Goal: Information Seeking & Learning: Learn about a topic

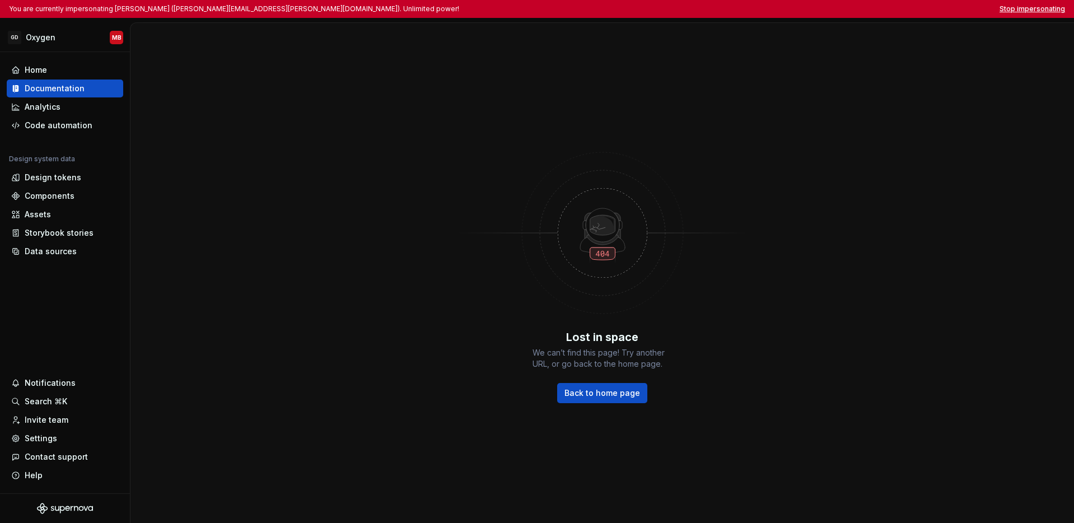
click at [830, 10] on button "Stop impersonating" at bounding box center [1033, 8] width 66 height 9
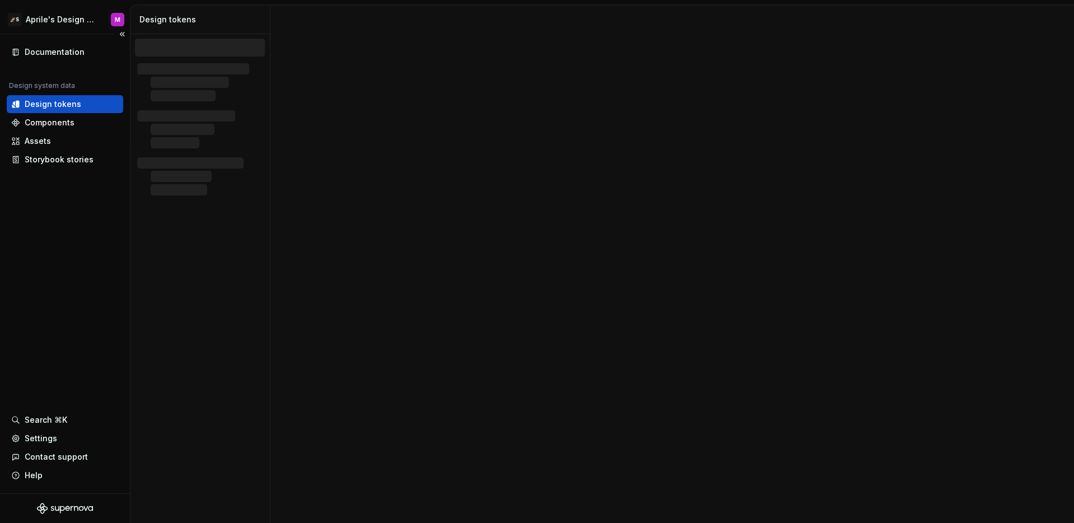
click at [76, 241] on div "Documentation Design system data Design tokens Components Assets Storybook stor…" at bounding box center [65, 263] width 130 height 459
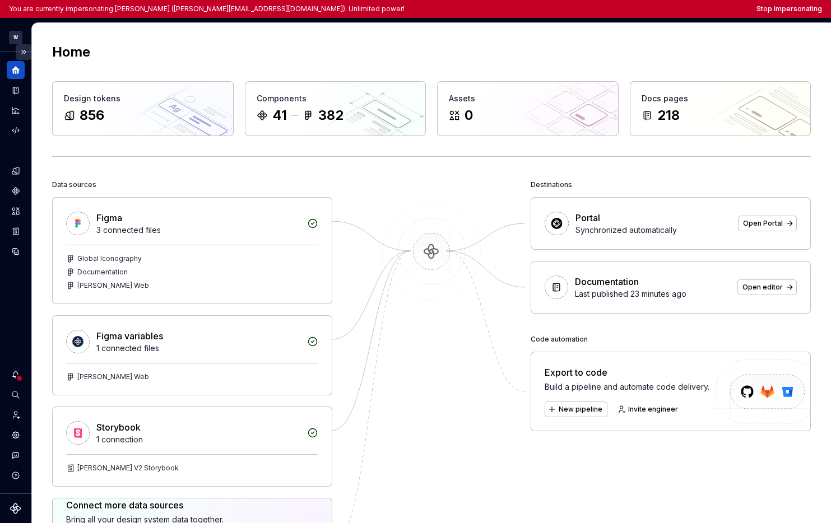
click at [22, 53] on button "Expand sidebar" at bounding box center [24, 52] width 16 height 16
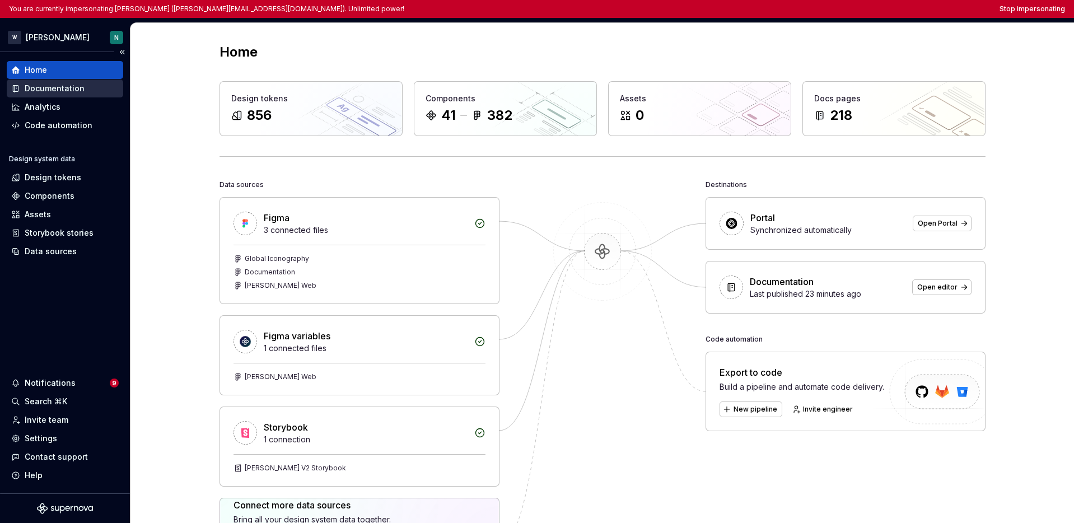
click at [76, 85] on div "Documentation" at bounding box center [55, 88] width 60 height 11
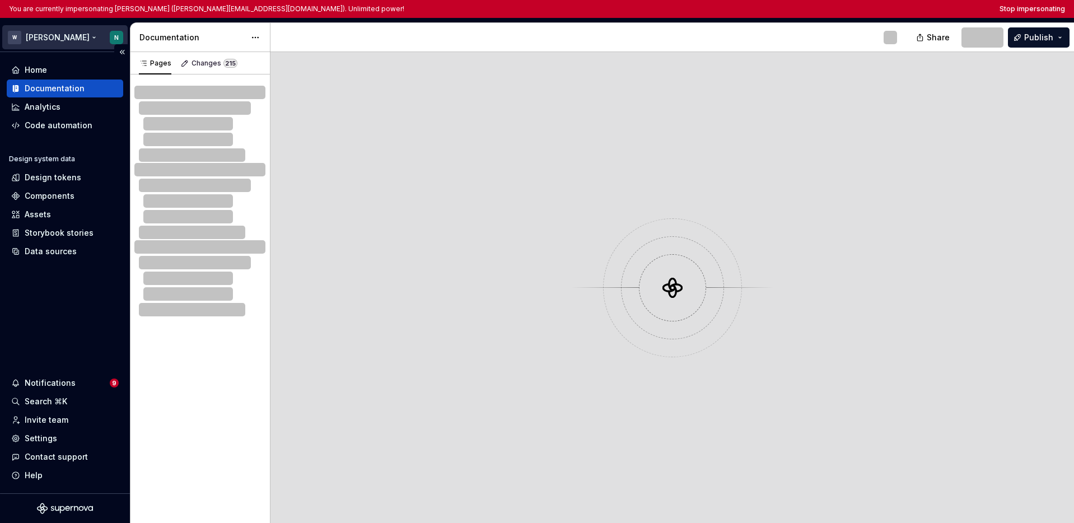
click at [52, 39] on html "You are currently impersonating Nikki (nikki.plyem@docplanner.com). Unlimited p…" at bounding box center [537, 261] width 1074 height 523
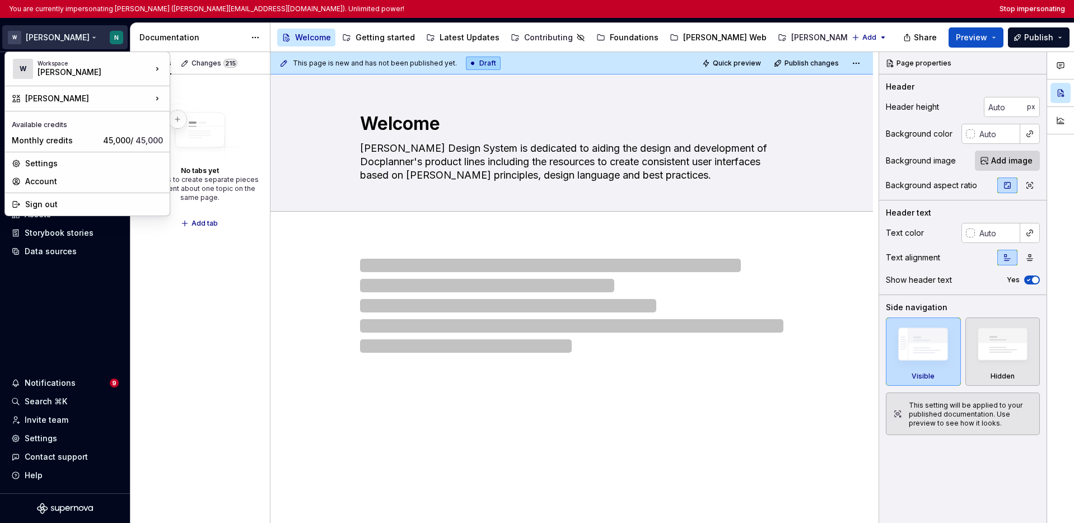
click at [59, 293] on html "You are currently impersonating Nikki (nikki.plyem@docplanner.com). Unlimited p…" at bounding box center [537, 261] width 1074 height 523
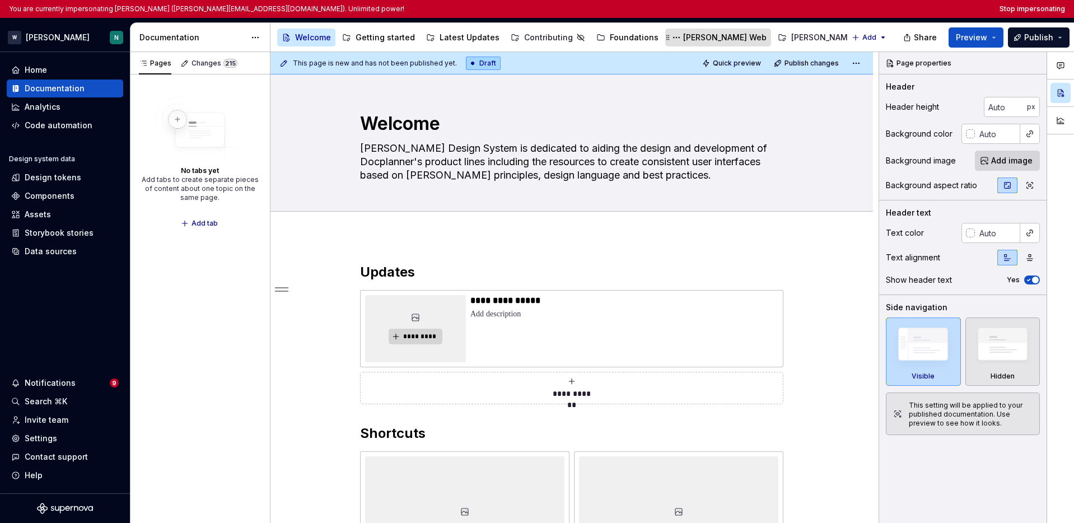
click at [683, 38] on div "Watson Web" at bounding box center [724, 37] width 83 height 11
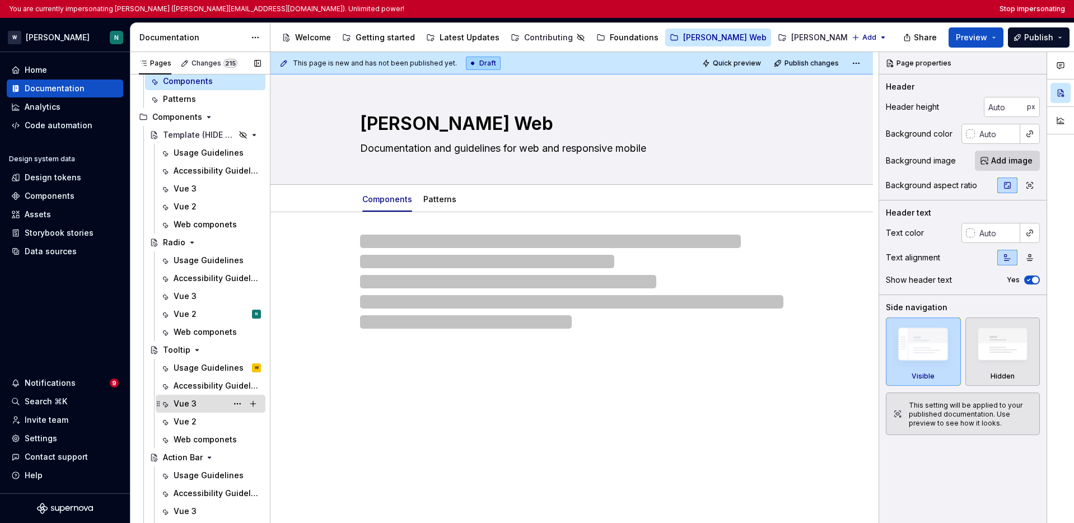
scroll to position [122, 0]
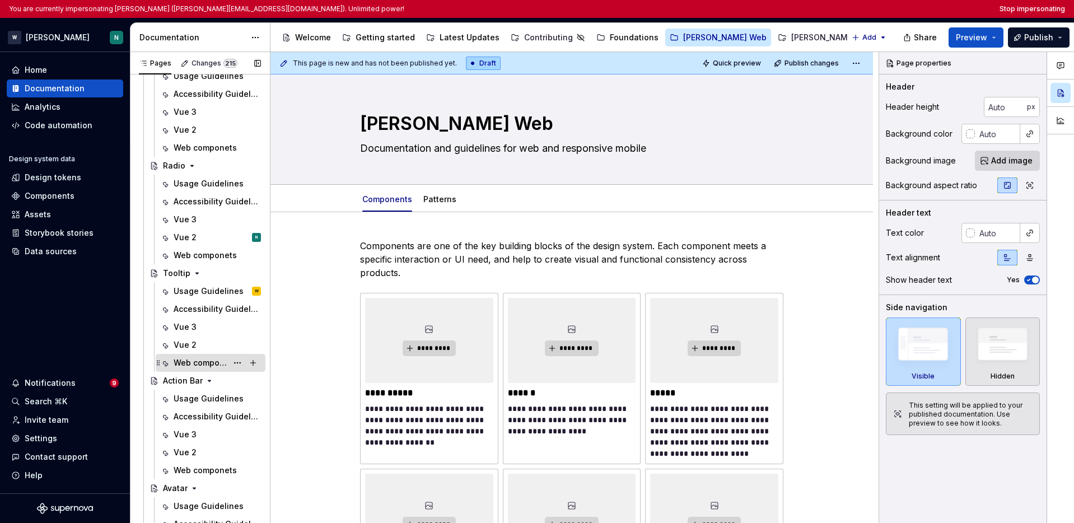
click at [197, 363] on div "Web componets" at bounding box center [201, 362] width 54 height 11
click at [193, 363] on div "Web componets" at bounding box center [201, 362] width 54 height 11
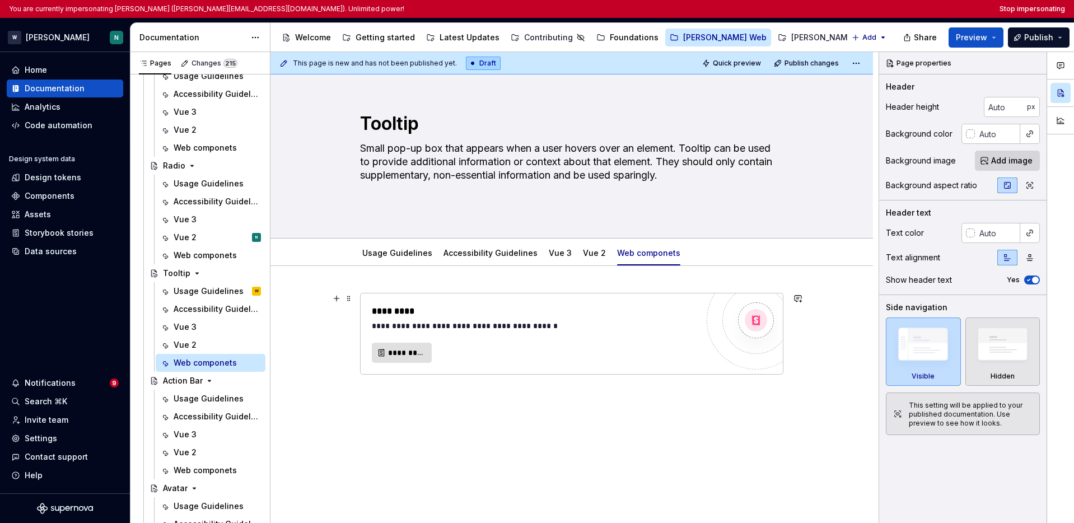
scroll to position [3, 0]
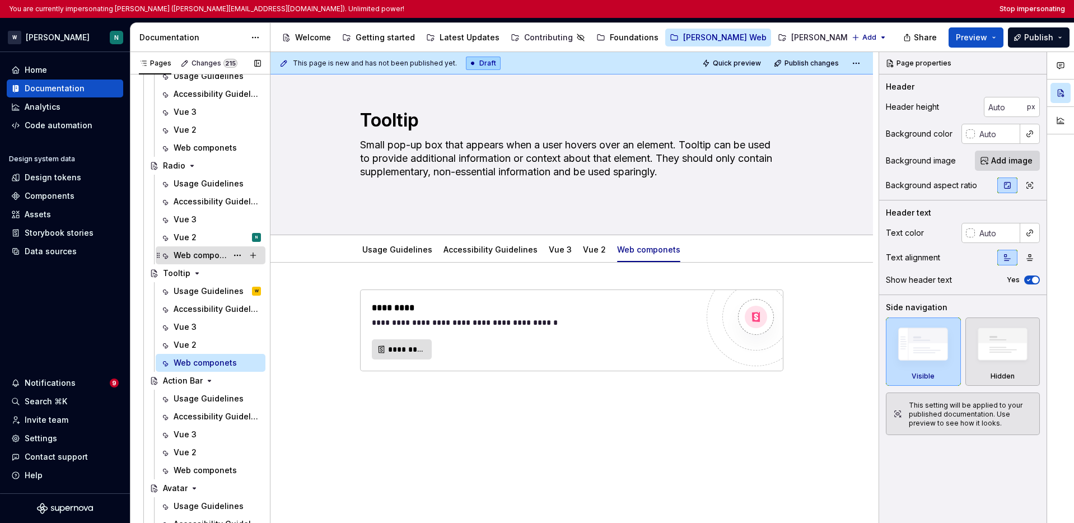
click at [193, 256] on div "Web componets" at bounding box center [201, 255] width 54 height 11
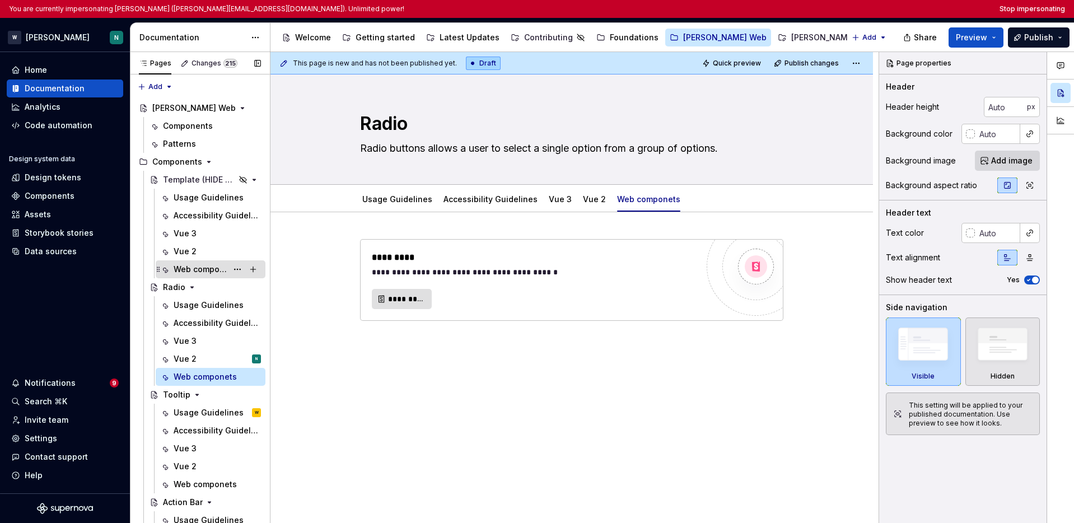
click at [183, 273] on div "Web componets" at bounding box center [201, 269] width 54 height 11
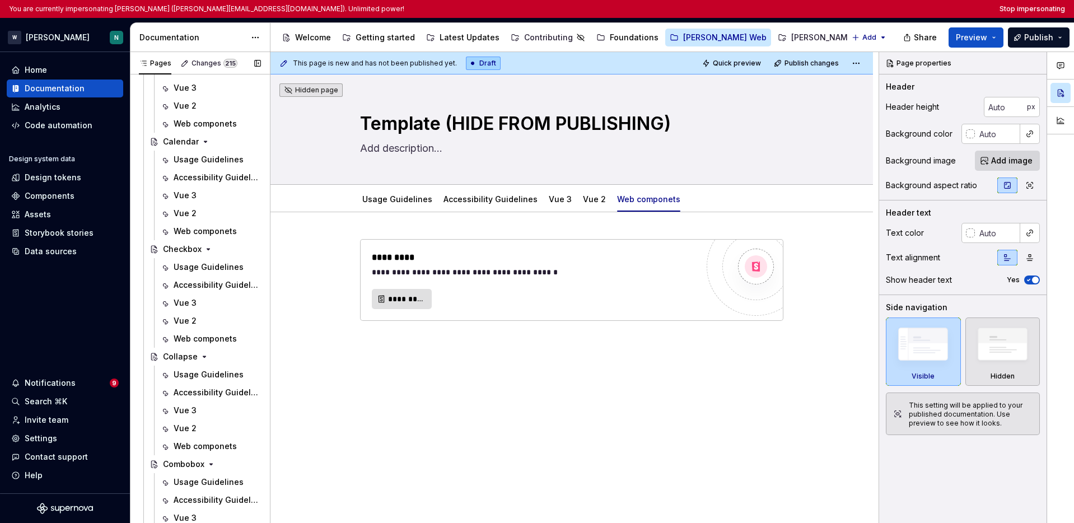
scroll to position [1642, 0]
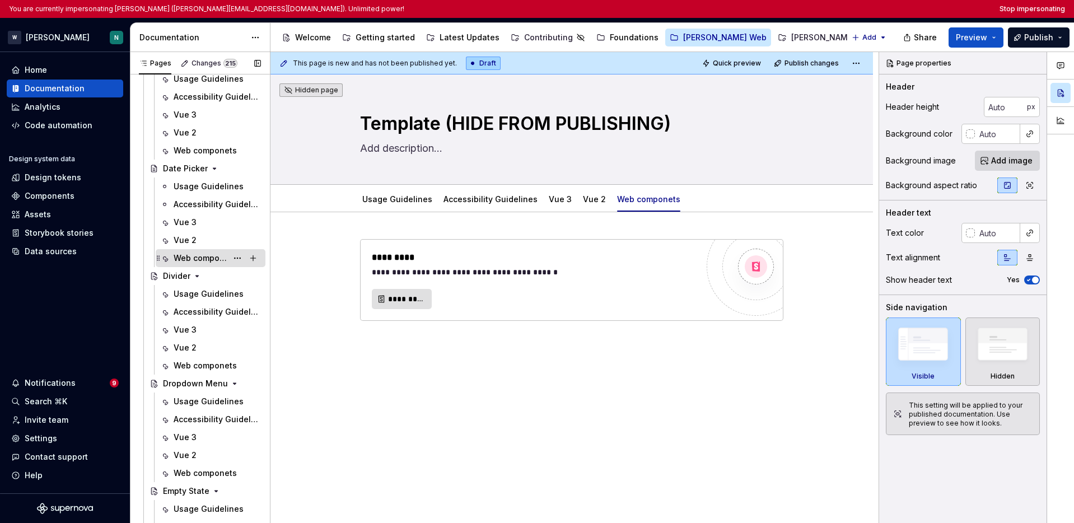
click at [196, 259] on div "Web componets" at bounding box center [201, 258] width 54 height 11
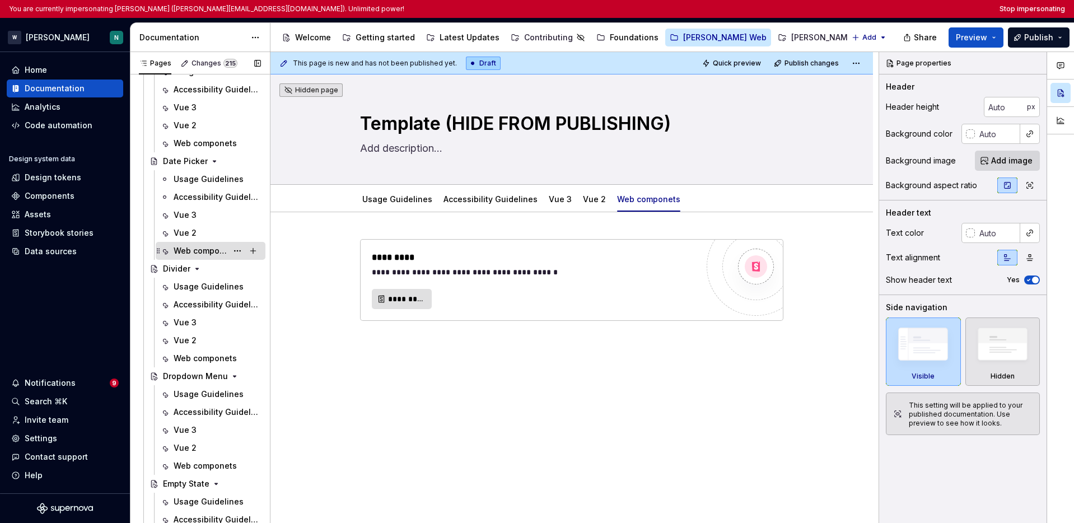
click at [195, 250] on div "Web componets" at bounding box center [201, 250] width 54 height 11
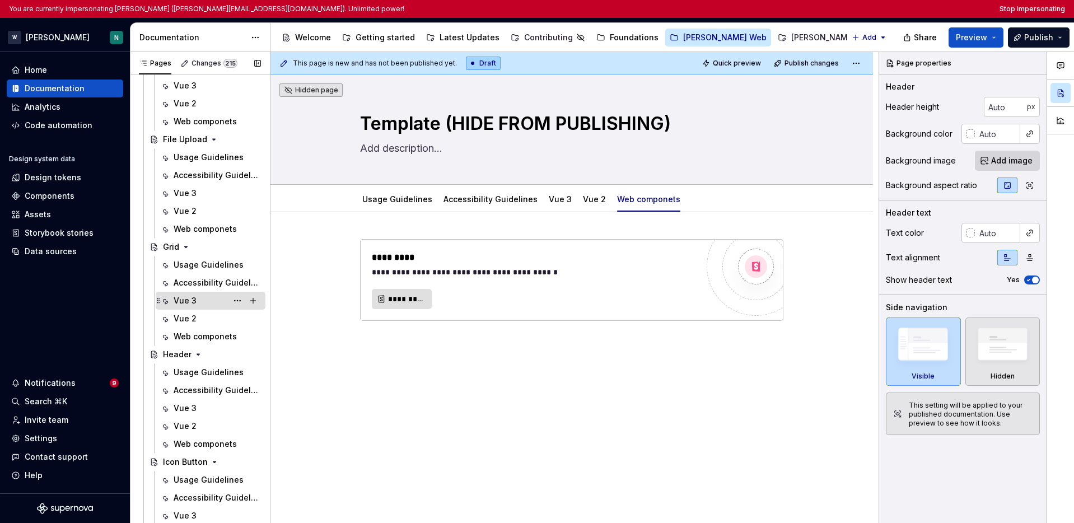
scroll to position [2216, 0]
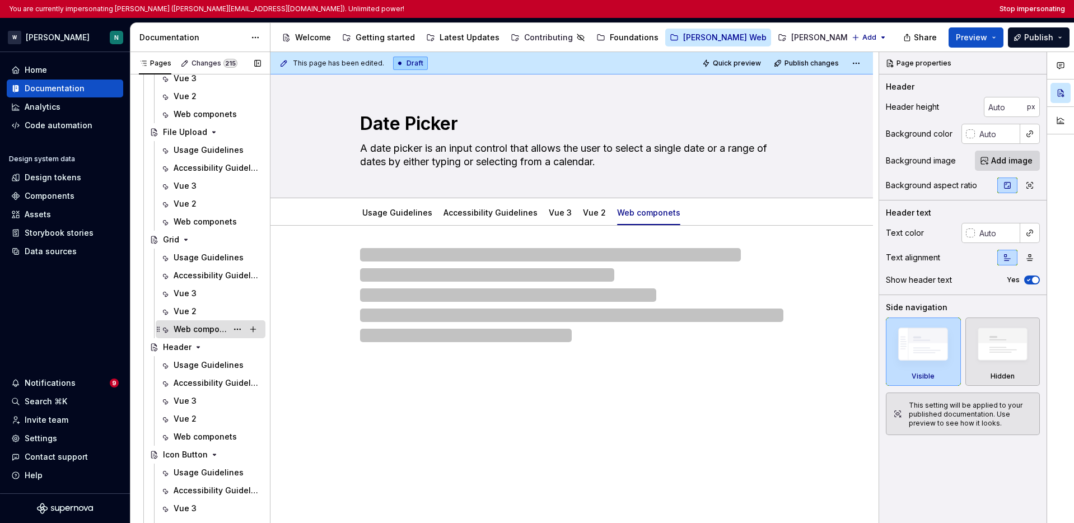
click at [201, 328] on div "Web componets" at bounding box center [201, 329] width 54 height 11
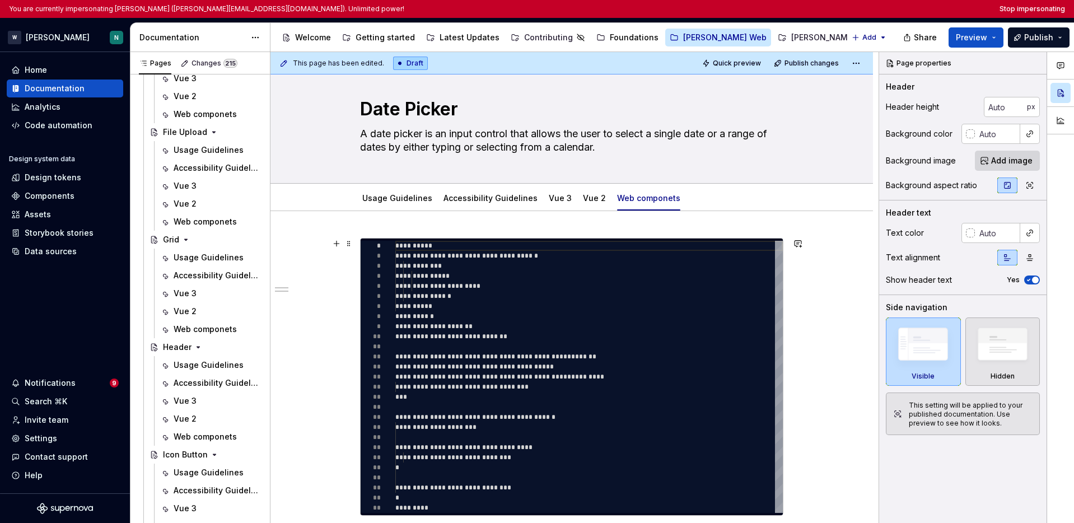
scroll to position [102, 0]
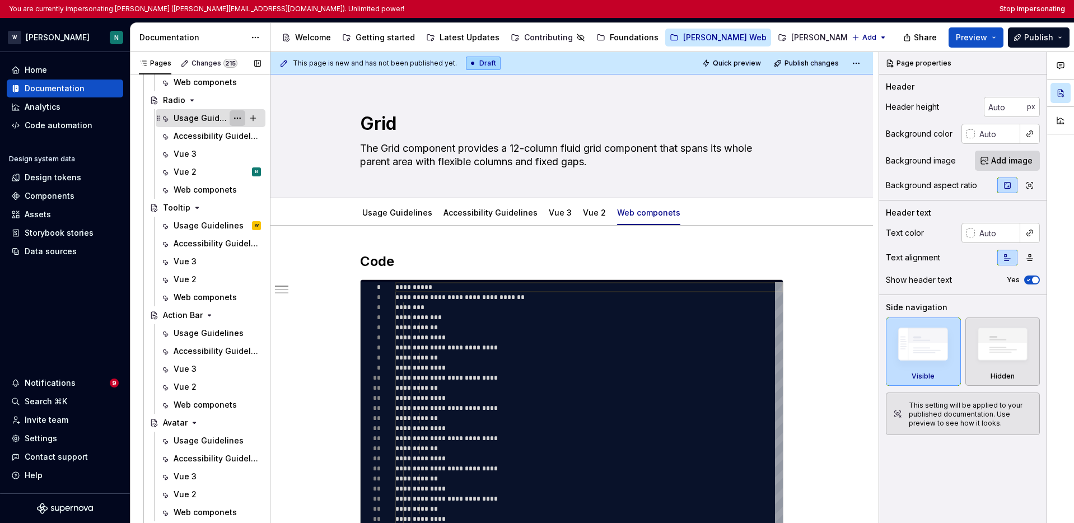
scroll to position [244, 0]
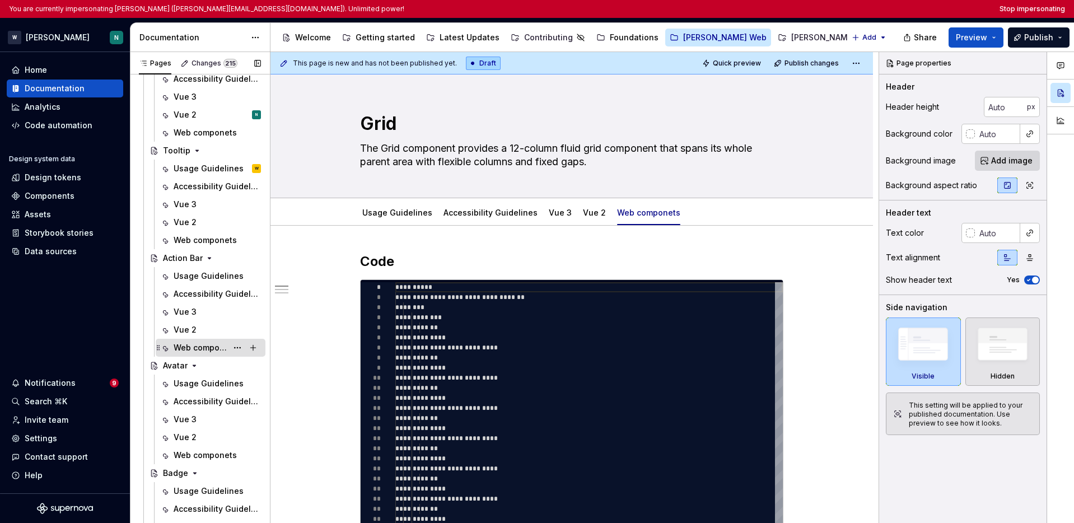
click at [189, 348] on div "Web componets" at bounding box center [201, 347] width 54 height 11
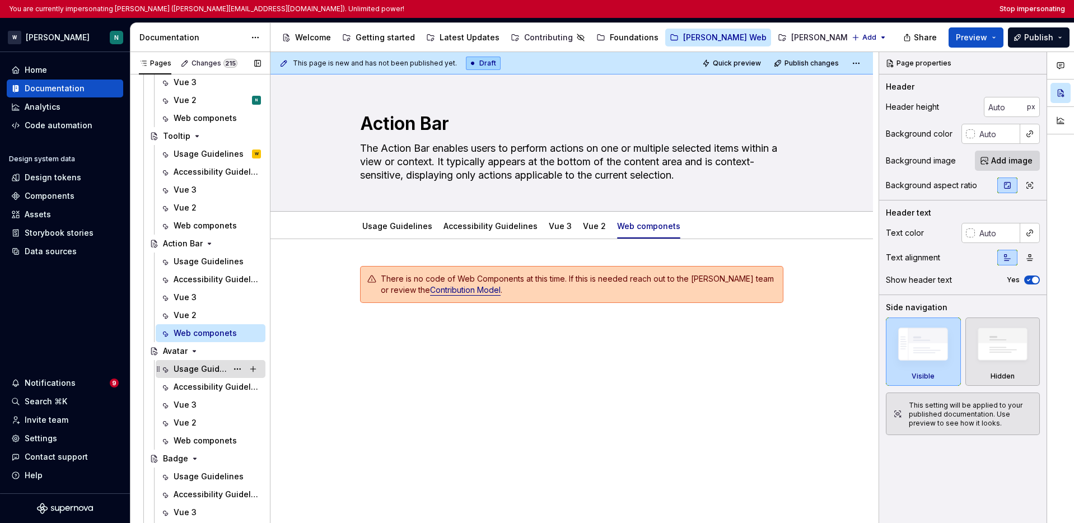
scroll to position [266, 0]
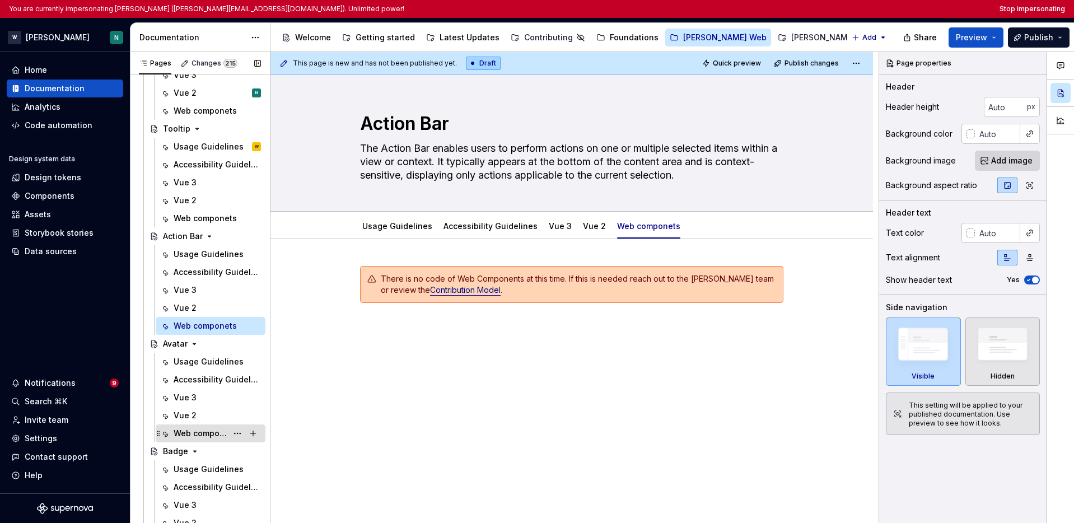
click at [197, 432] on div "Web componets" at bounding box center [201, 433] width 54 height 11
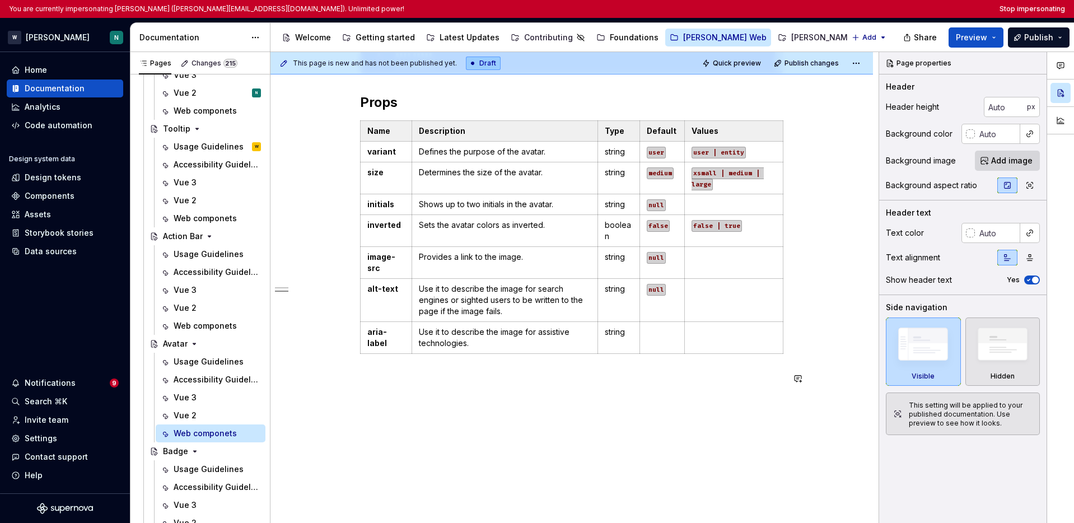
scroll to position [251, 0]
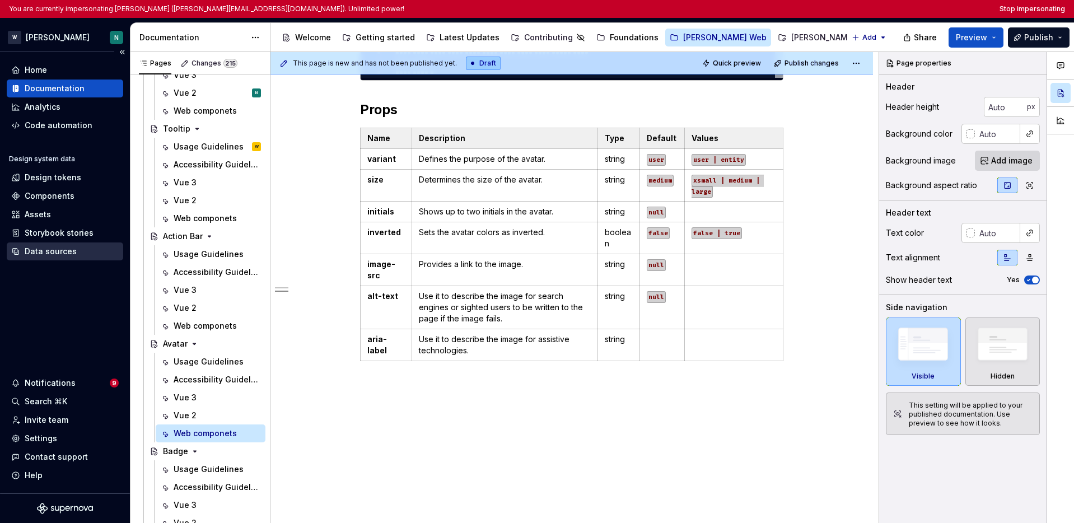
click at [62, 246] on div "Data sources" at bounding box center [51, 251] width 52 height 11
click at [52, 238] on div "Storybook stories" at bounding box center [59, 232] width 69 height 11
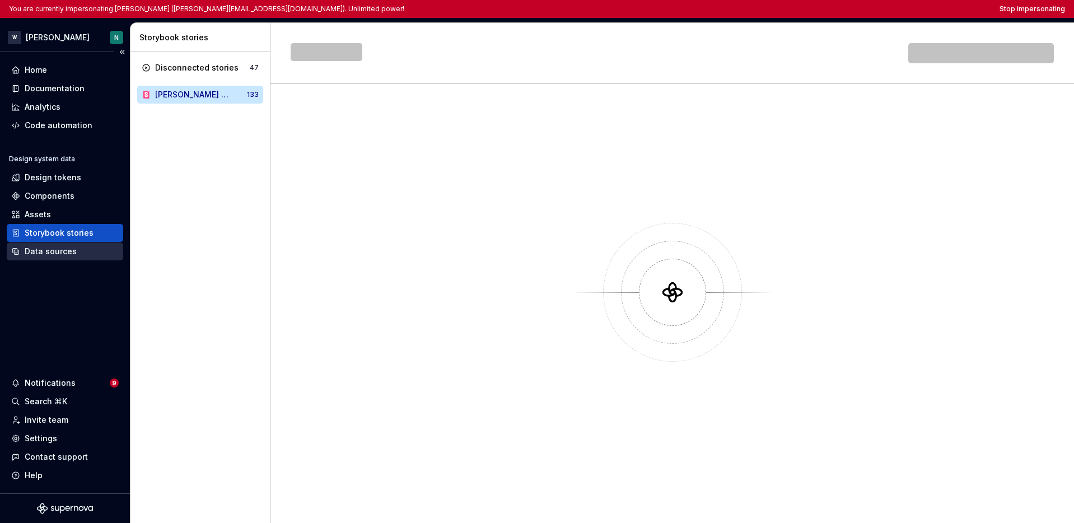
click at [54, 249] on div "Data sources" at bounding box center [51, 251] width 52 height 11
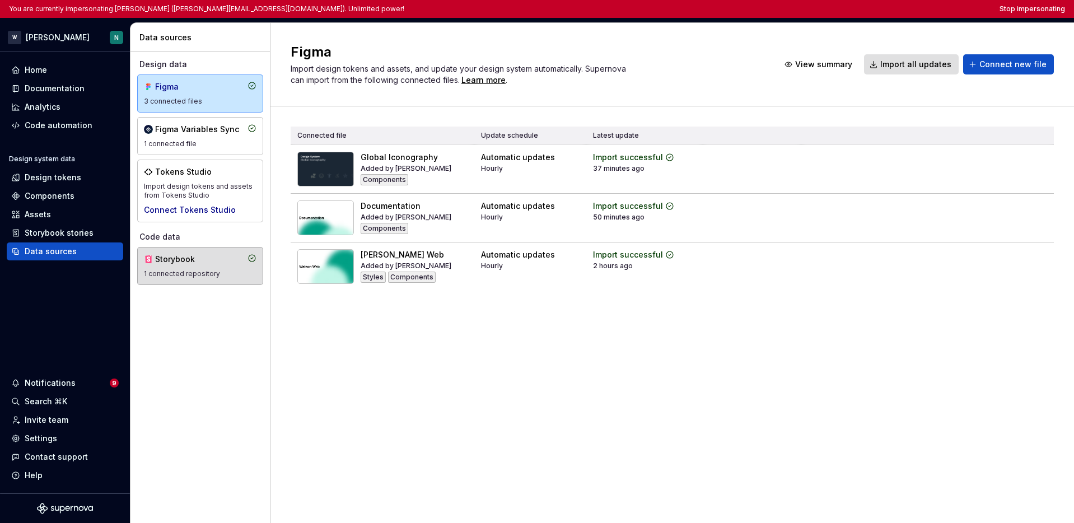
click at [194, 259] on div "Storybook" at bounding box center [182, 259] width 54 height 11
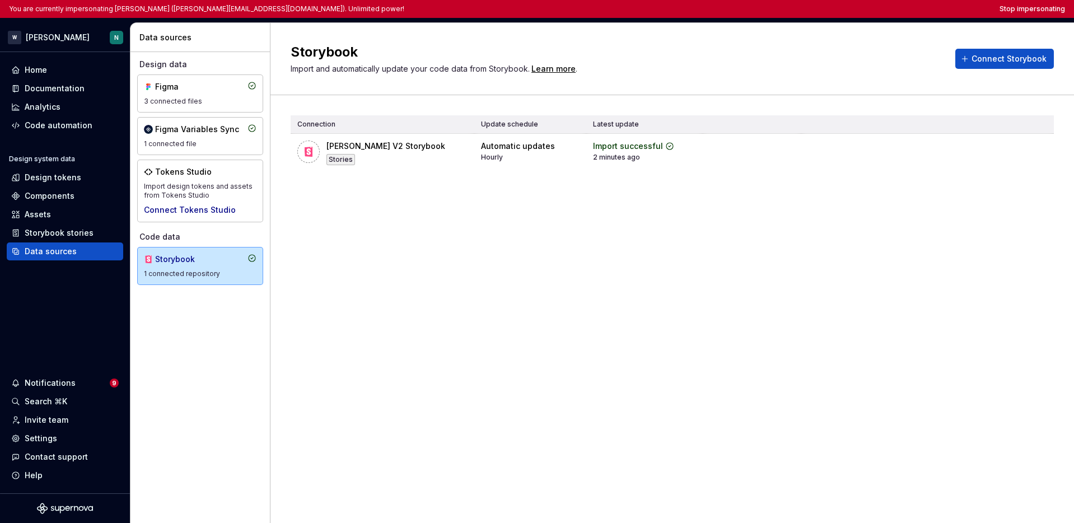
click at [654, 200] on div "Connection Update schedule Latest update Watson V2 Storybook Stories Automatic …" at bounding box center [672, 154] width 763 height 119
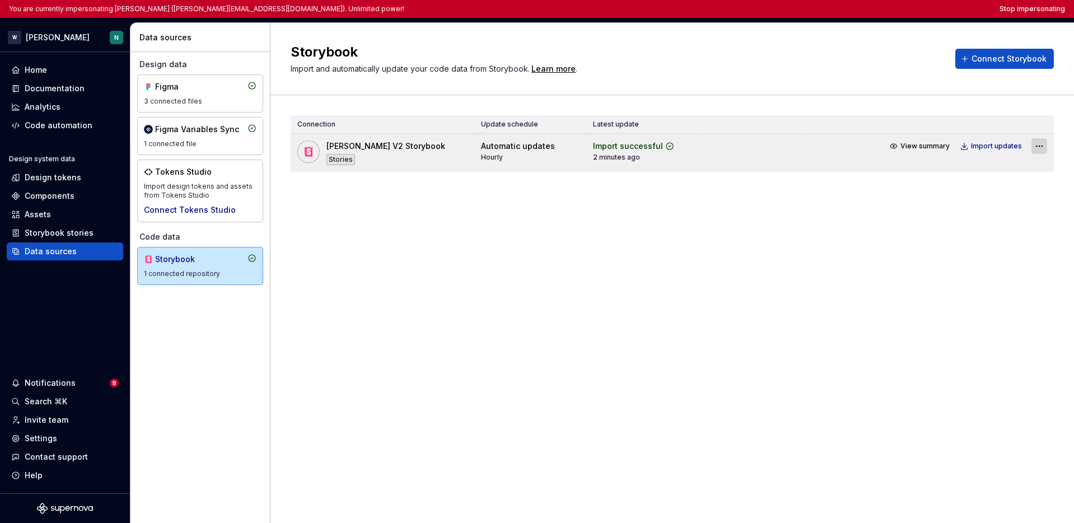
click at [830, 147] on html "You are currently impersonating Nikki (nikki.plyem@docplanner.com). Unlimited p…" at bounding box center [537, 261] width 1074 height 523
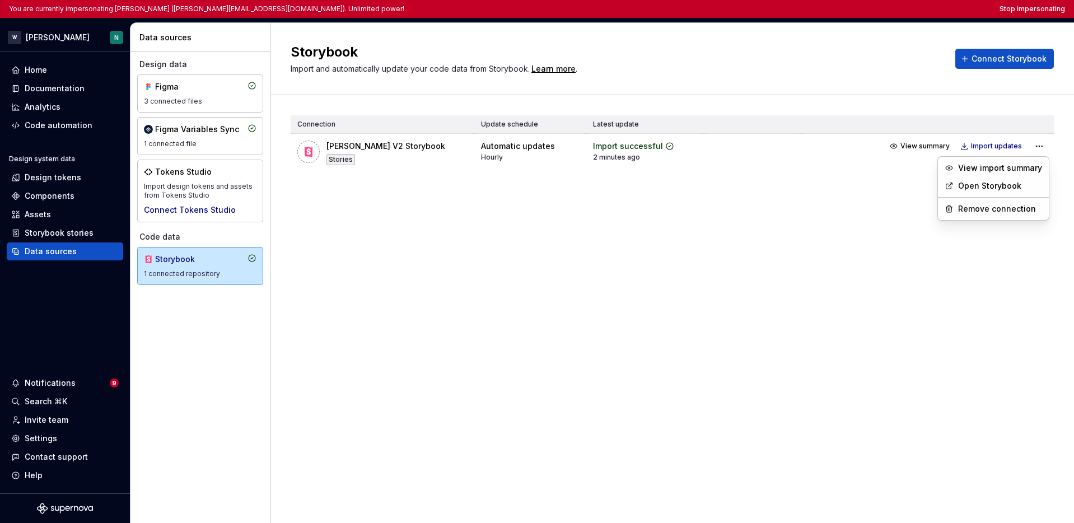
click at [830, 183] on link "Open Storybook" at bounding box center [1000, 185] width 84 height 11
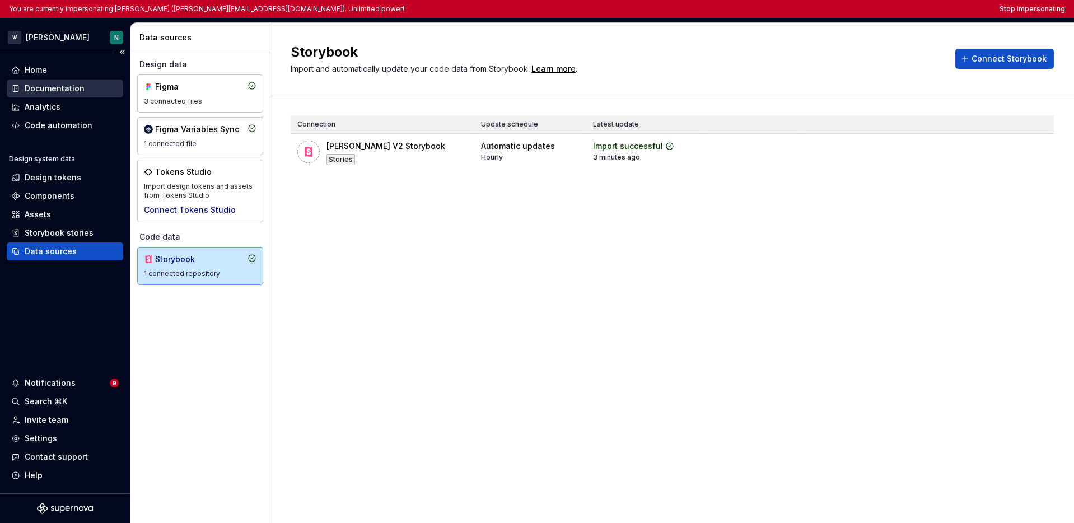
click at [53, 95] on div "Documentation" at bounding box center [65, 89] width 116 height 18
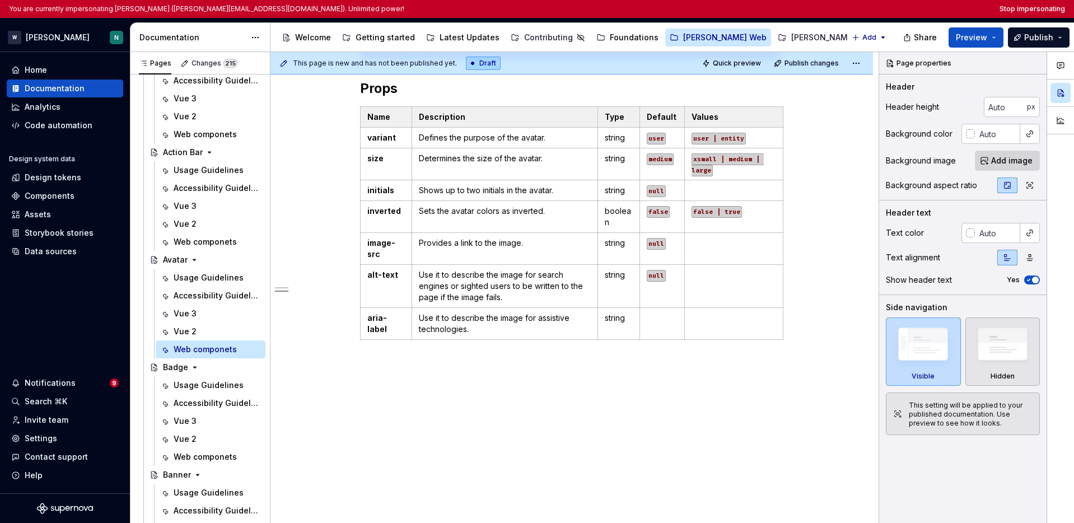
scroll to position [343, 0]
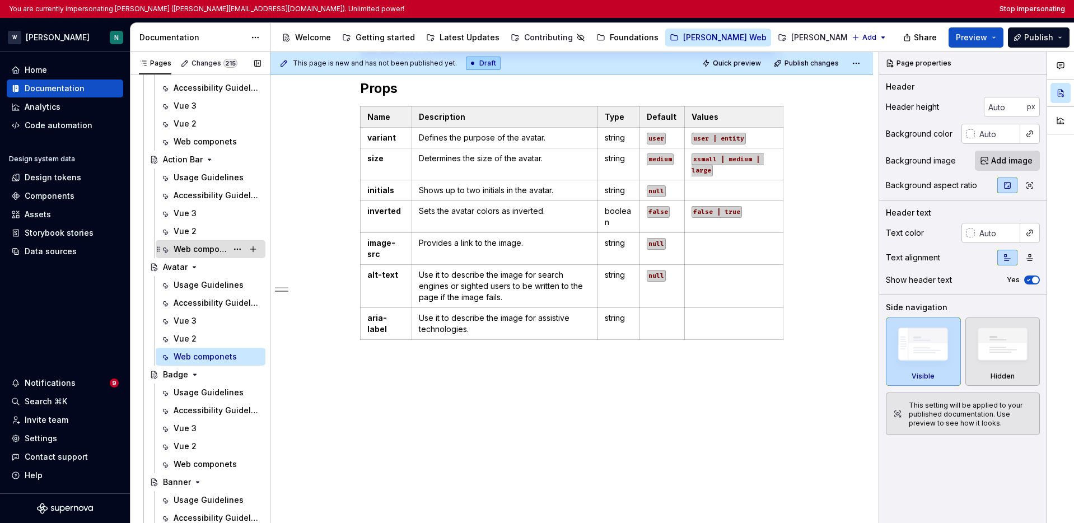
click at [200, 247] on div "Web componets" at bounding box center [201, 249] width 54 height 11
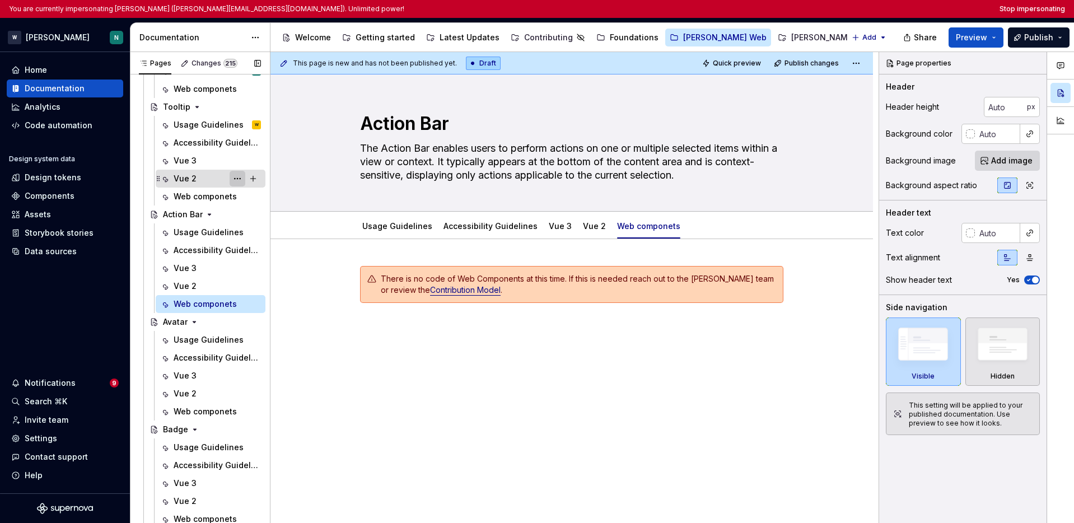
scroll to position [198, 0]
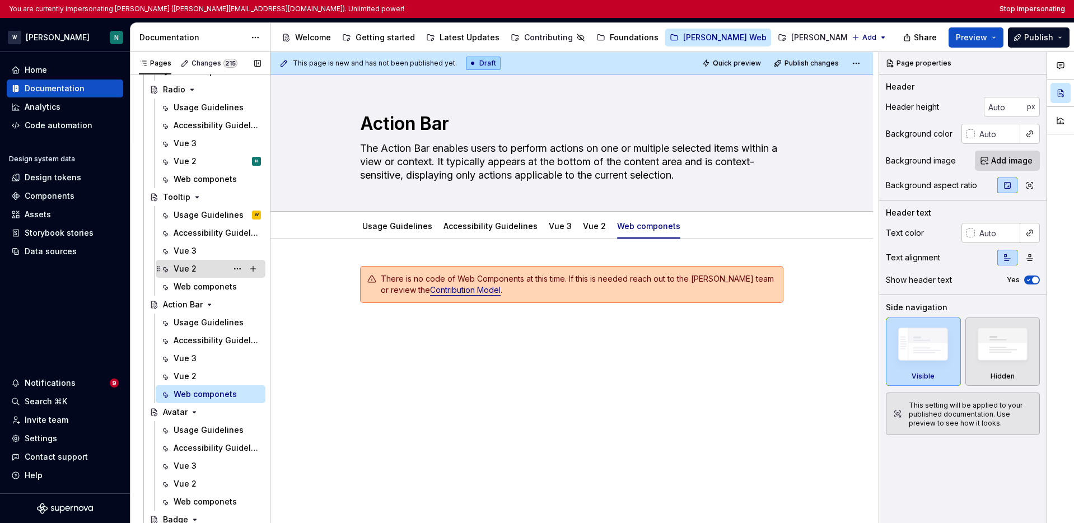
click at [194, 268] on div "Vue 2" at bounding box center [185, 268] width 23 height 11
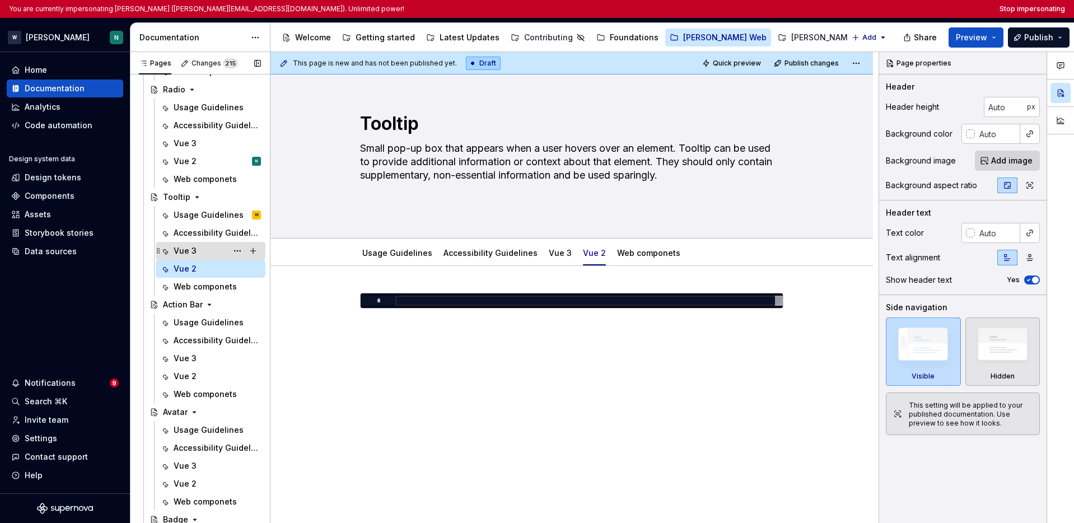
click at [192, 254] on div "Vue 3" at bounding box center [185, 250] width 23 height 11
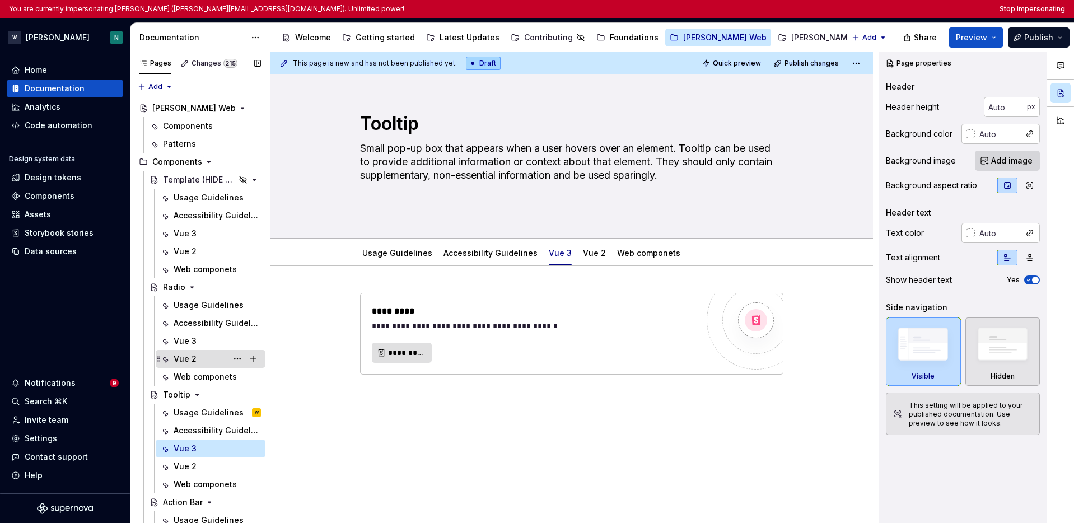
click at [199, 357] on div "Vue 2 N" at bounding box center [217, 359] width 87 height 16
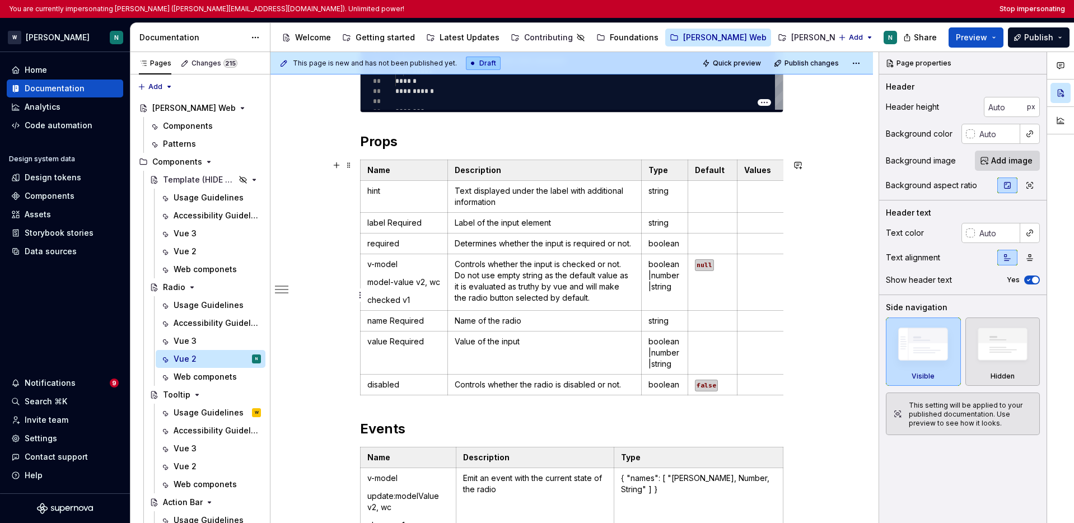
scroll to position [526, 0]
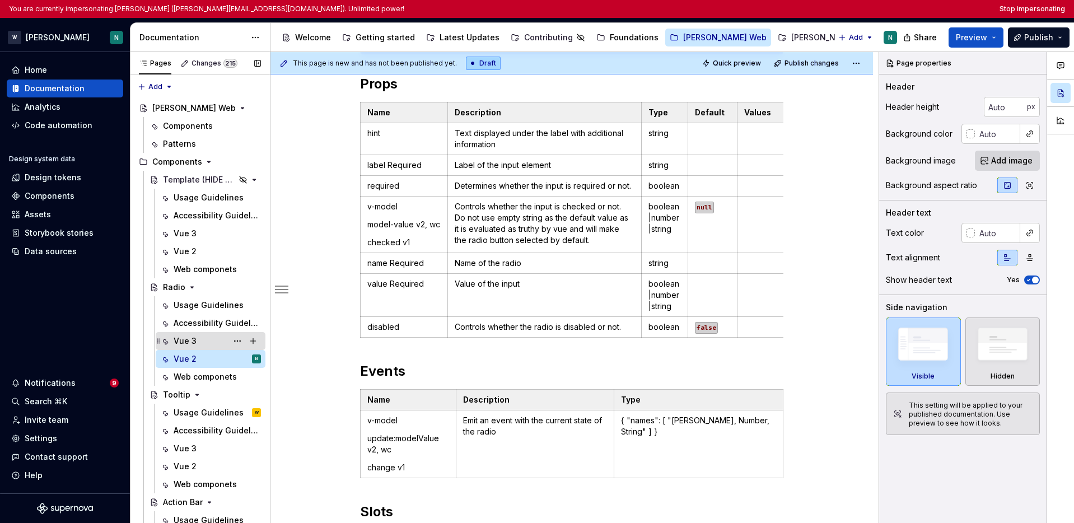
click at [207, 343] on div "Vue 3" at bounding box center [217, 341] width 87 height 16
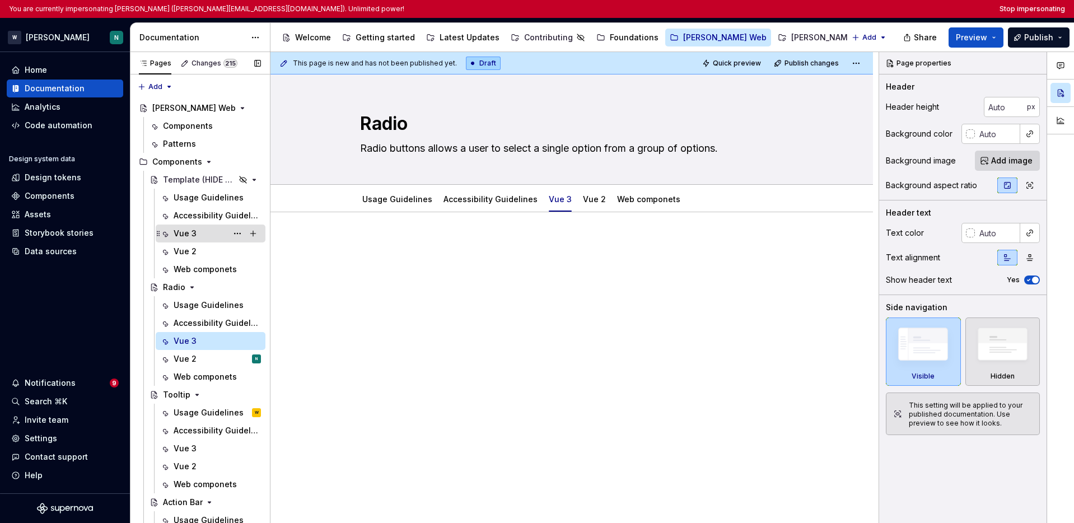
click at [190, 235] on div "Vue 3" at bounding box center [185, 233] width 23 height 11
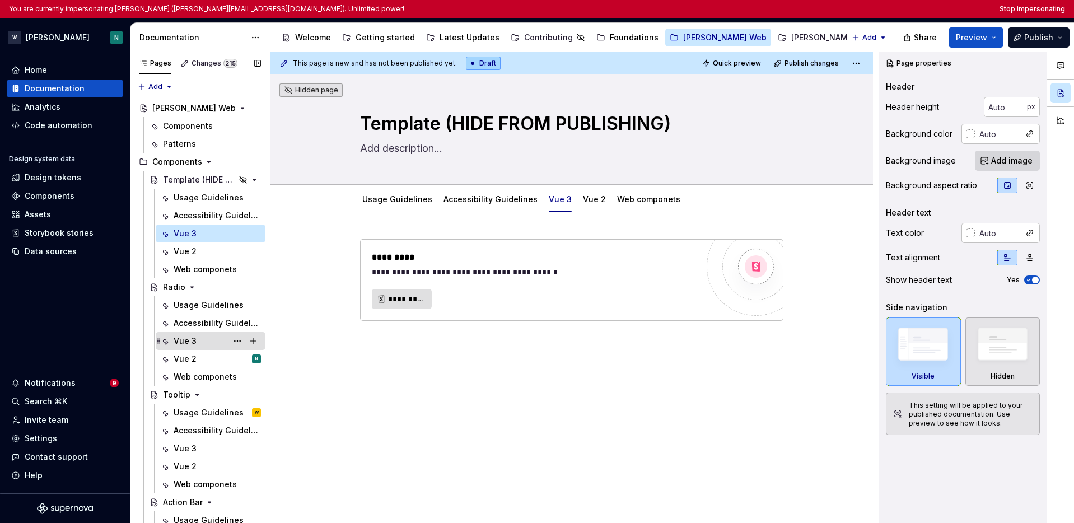
click at [197, 344] on div "Vue 3" at bounding box center [217, 341] width 87 height 16
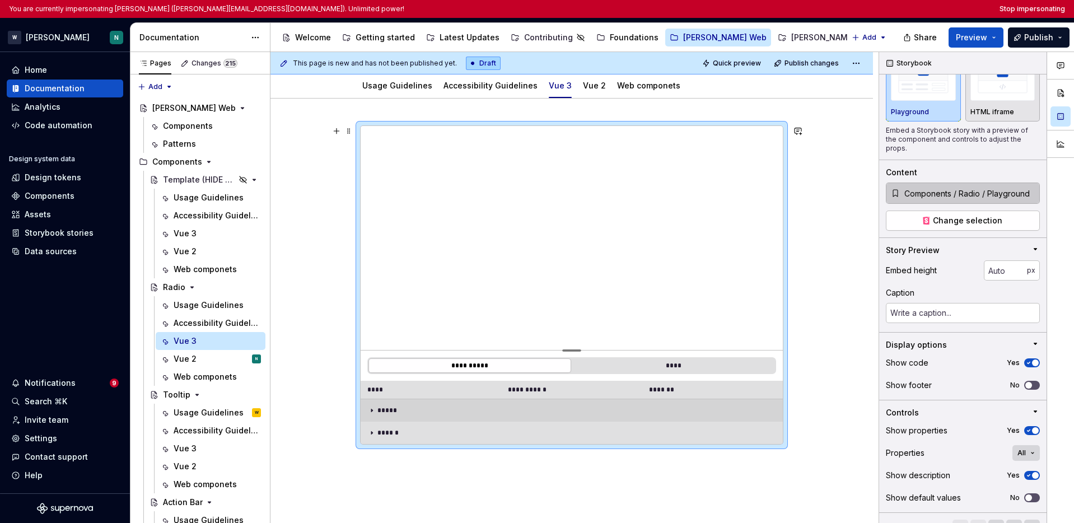
scroll to position [121, 0]
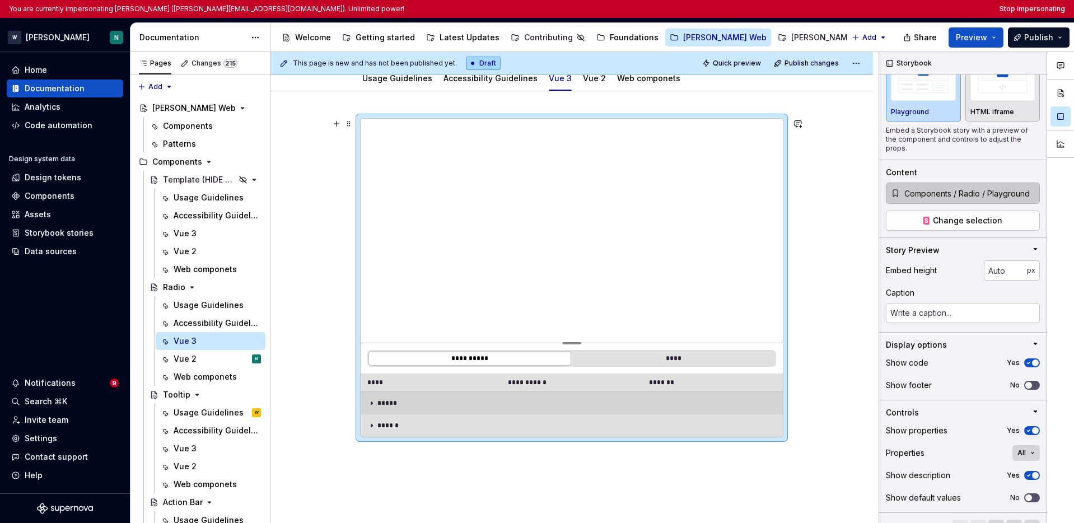
click at [372, 403] on icon at bounding box center [371, 403] width 1 height 3
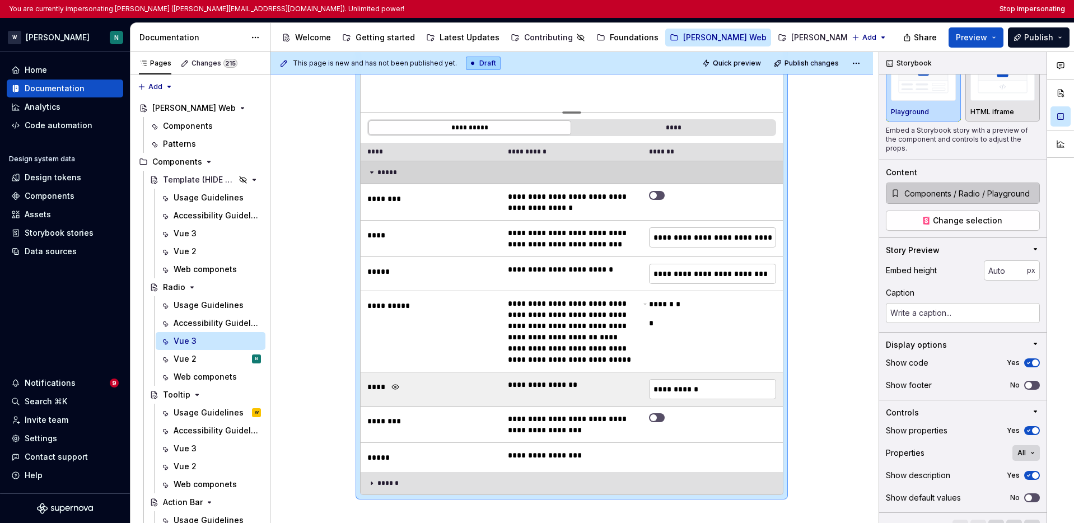
scroll to position [366, 0]
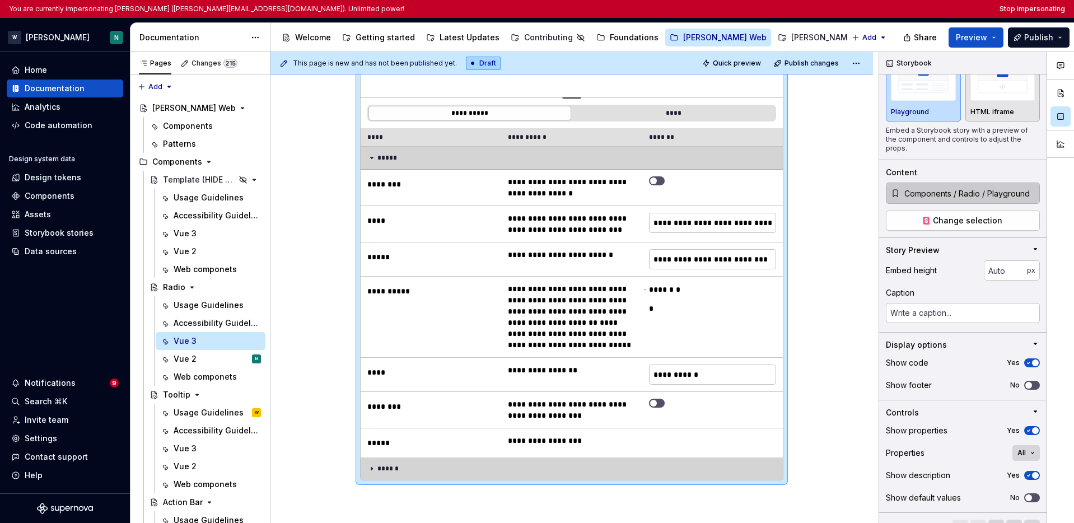
click at [367, 474] on td "******" at bounding box center [572, 469] width 422 height 22
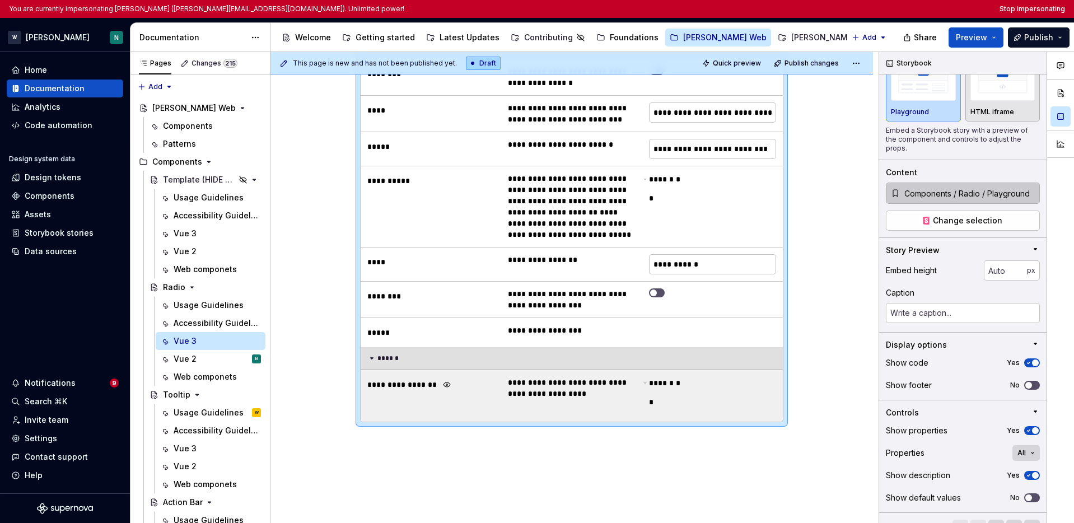
scroll to position [390, 0]
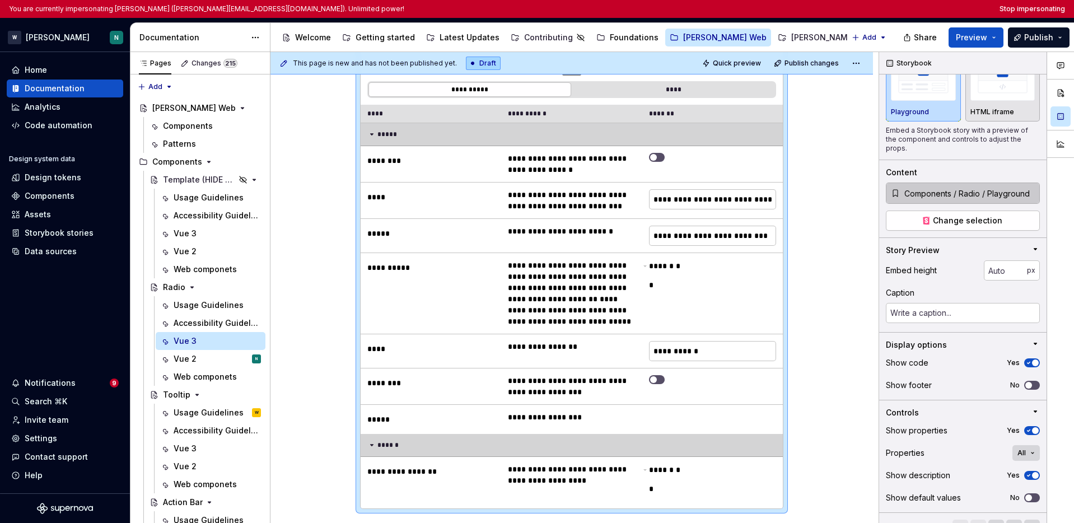
click at [372, 446] on icon at bounding box center [371, 445] width 9 height 9
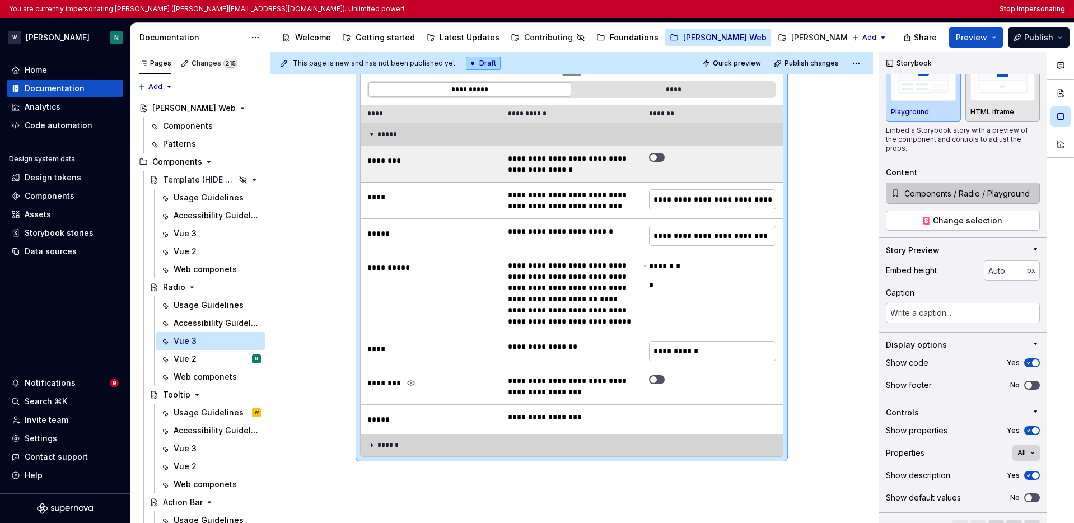
scroll to position [152, 0]
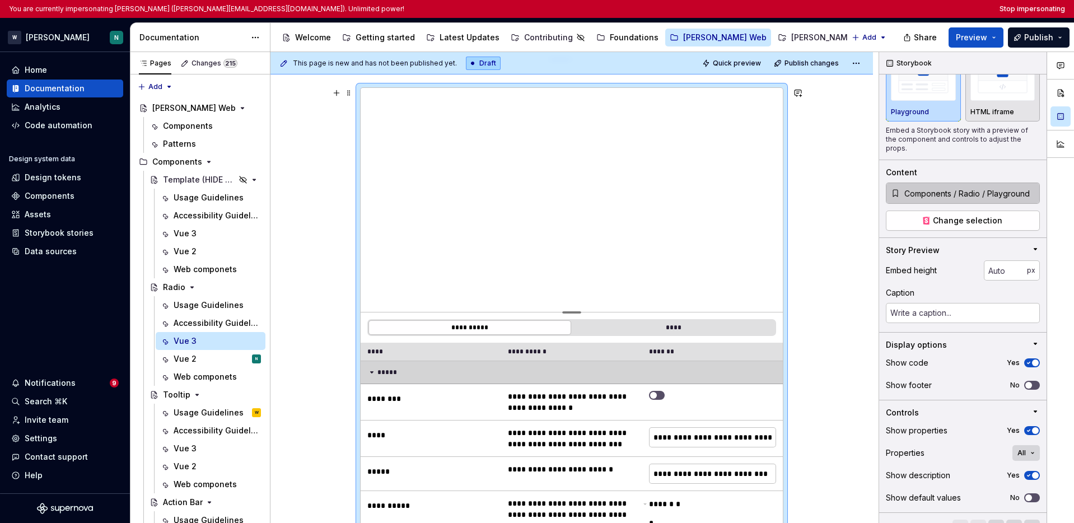
click at [371, 371] on icon at bounding box center [371, 372] width 9 height 9
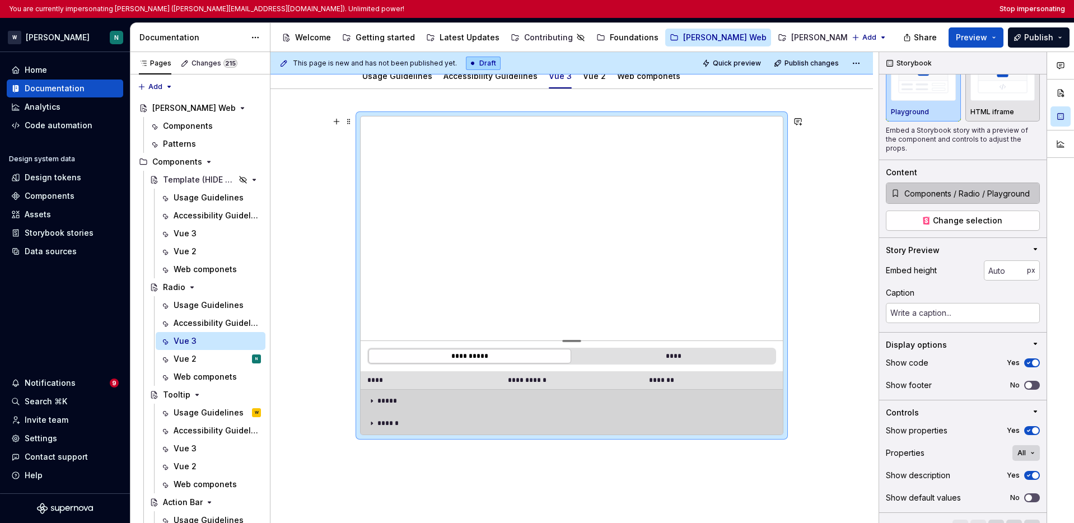
scroll to position [109, 0]
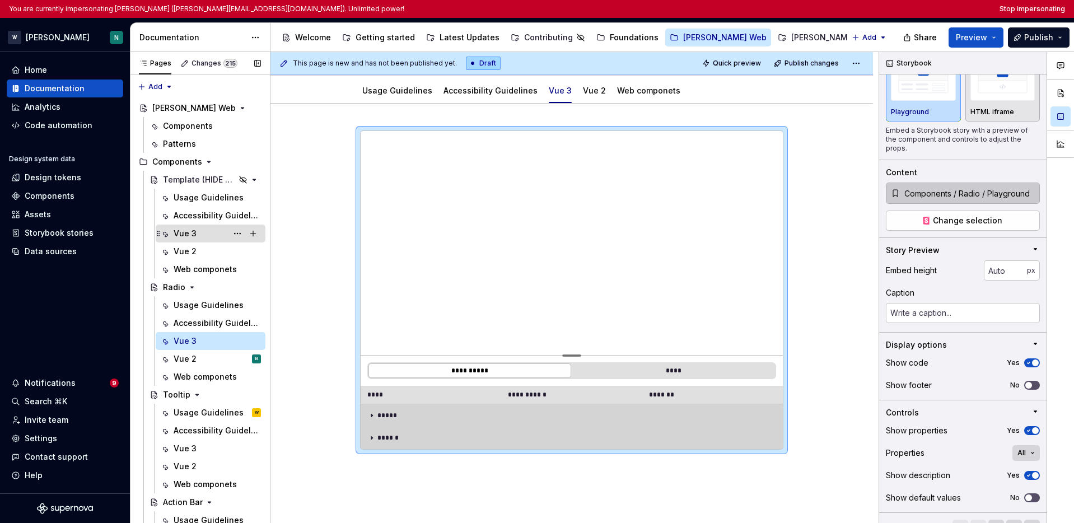
click at [199, 231] on div "Vue 3" at bounding box center [217, 234] width 87 height 16
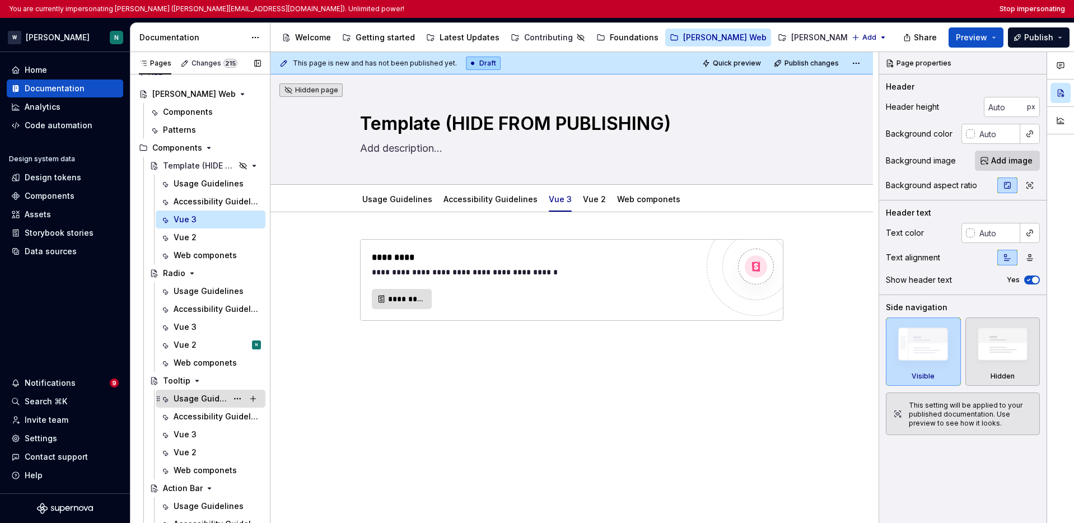
scroll to position [21, 0]
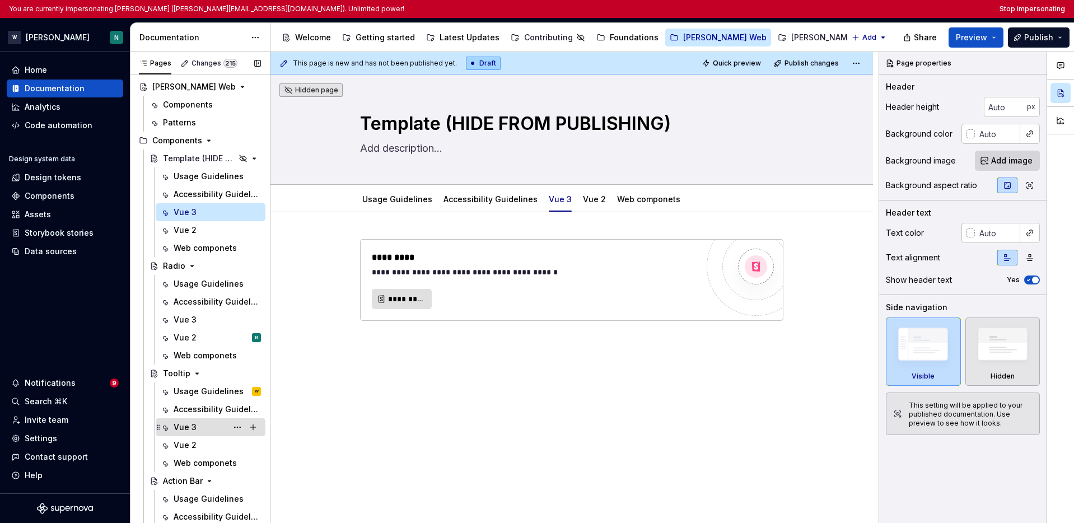
click at [185, 425] on div "Vue 3" at bounding box center [185, 427] width 23 height 11
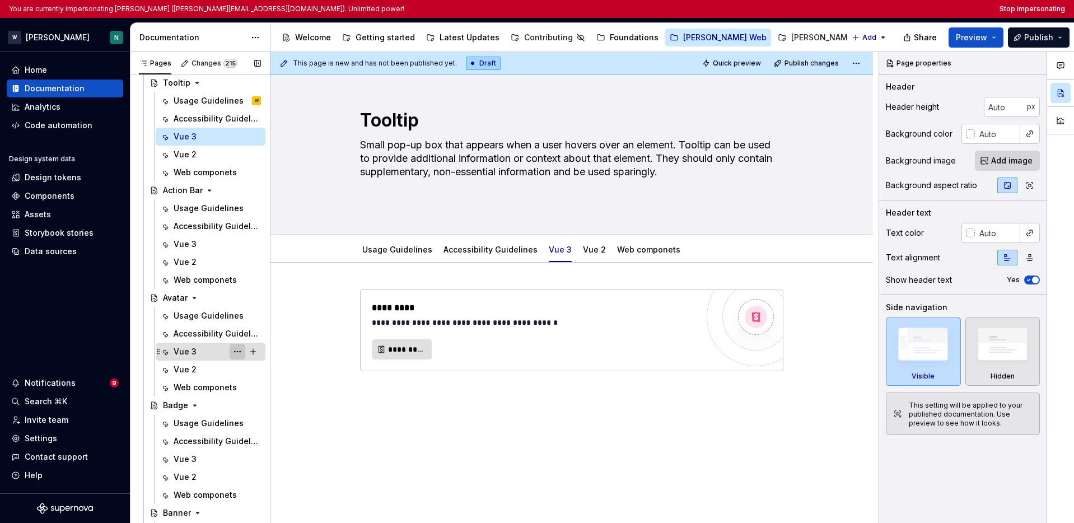
scroll to position [319, 0]
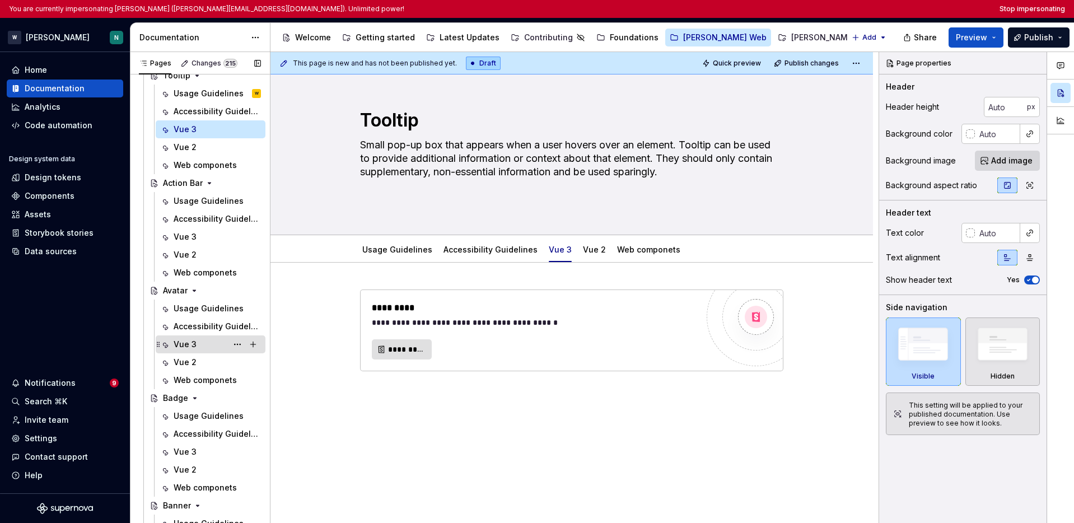
click at [188, 349] on div "Vue 3" at bounding box center [185, 344] width 23 height 11
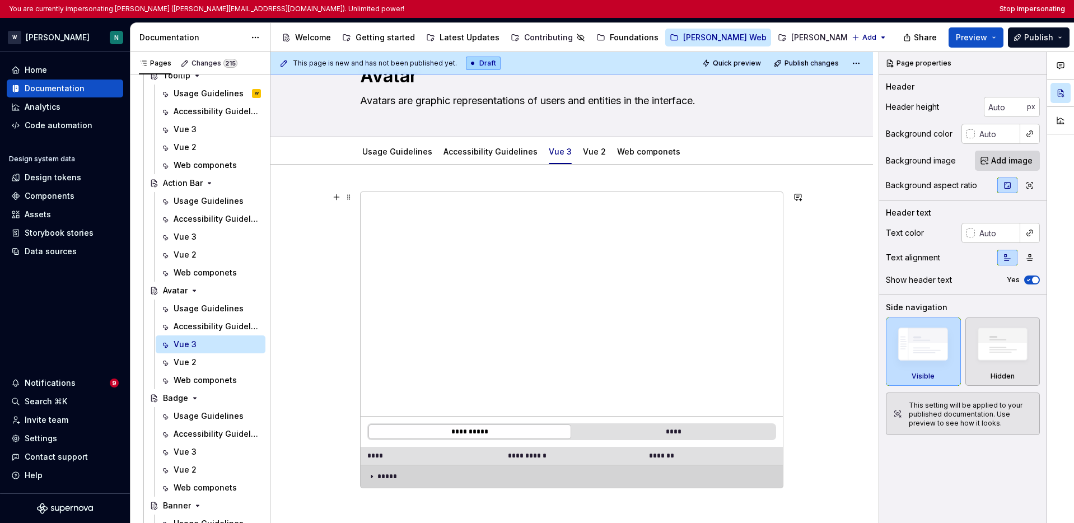
scroll to position [165, 0]
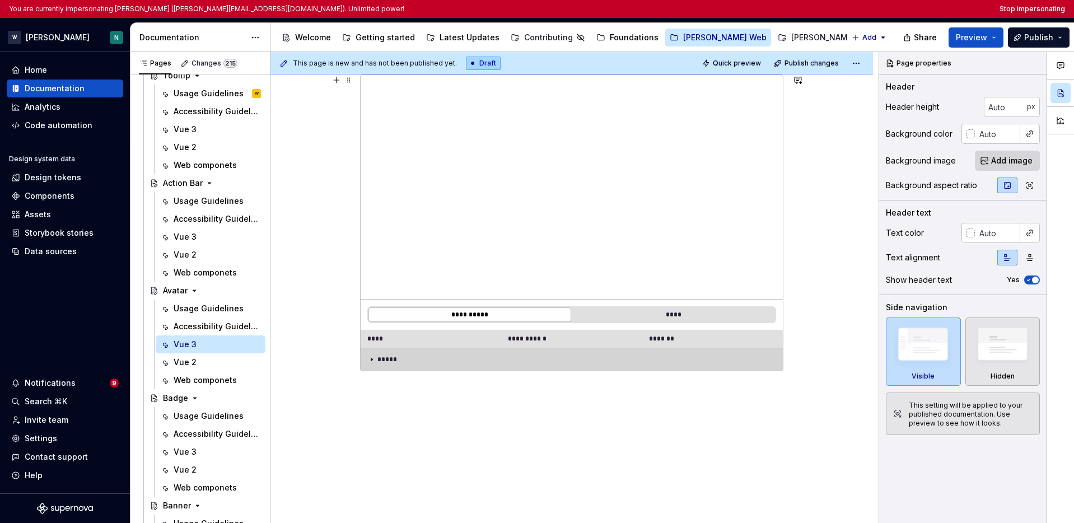
click at [377, 364] on td "*****" at bounding box center [572, 359] width 422 height 23
type textarea "*"
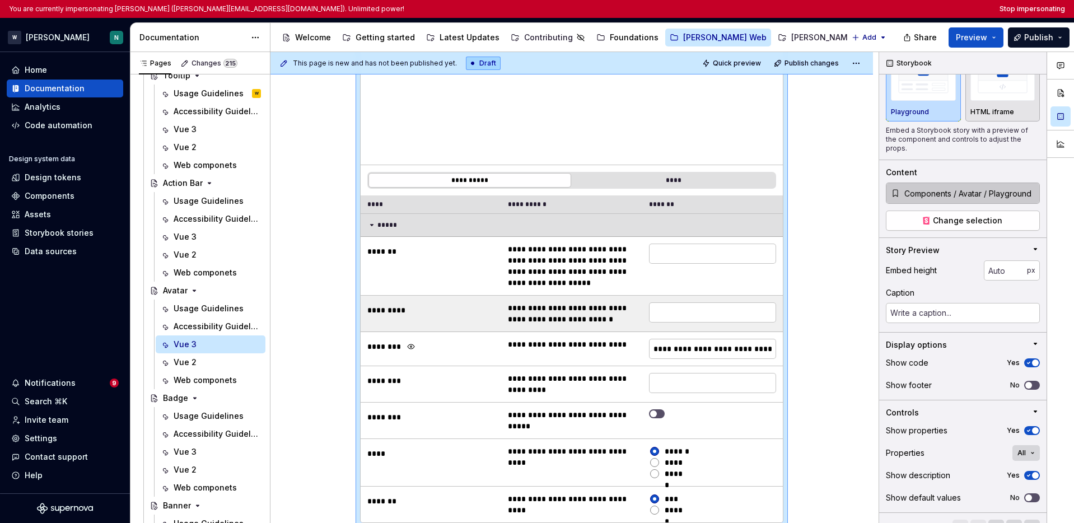
scroll to position [268, 0]
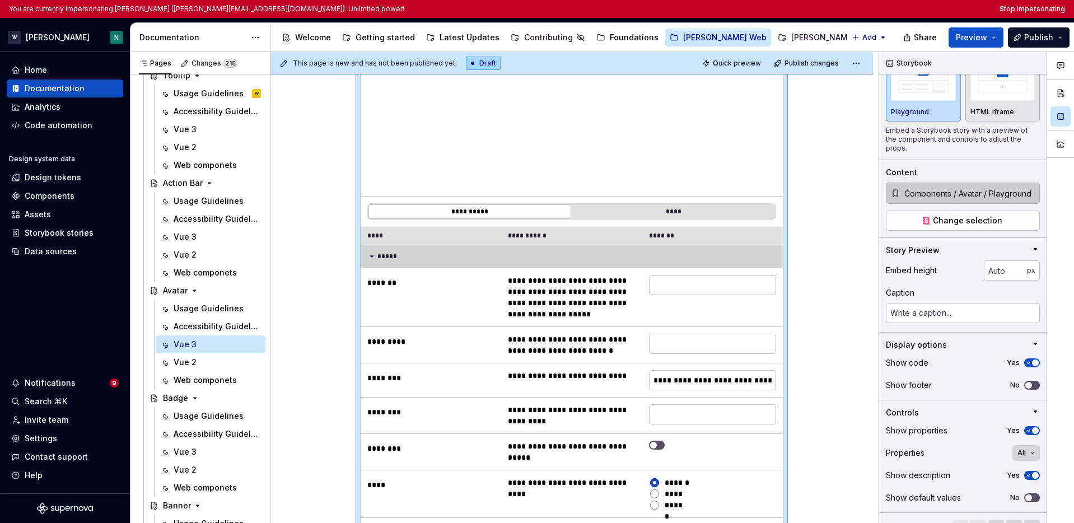
click at [371, 258] on icon at bounding box center [371, 256] width 9 height 9
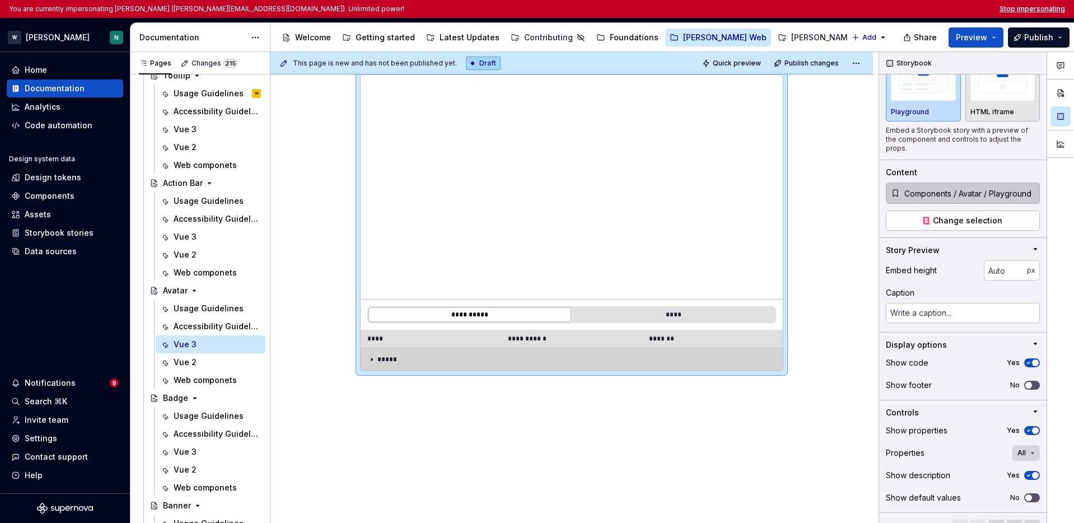
click at [830, 8] on button "Stop impersonating" at bounding box center [1033, 8] width 66 height 9
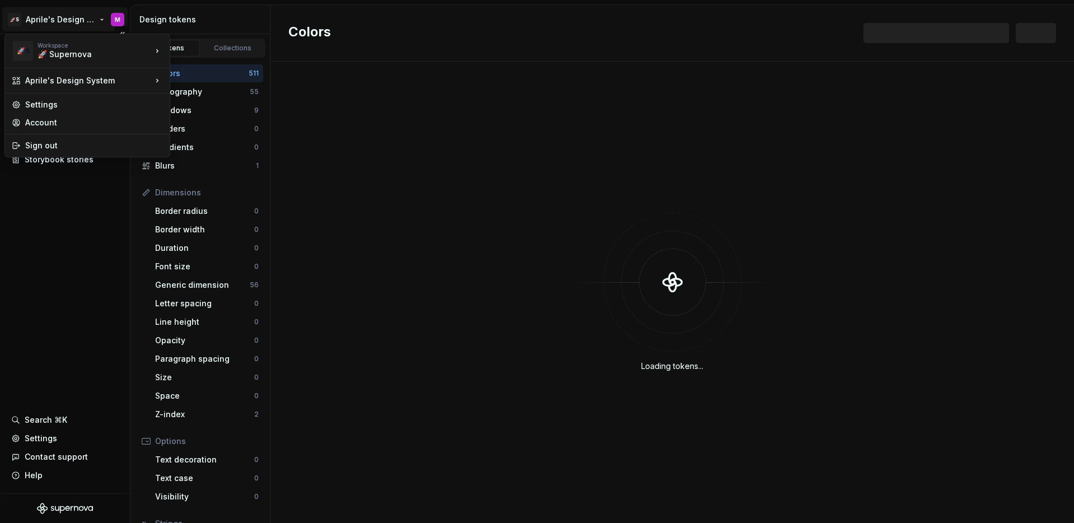
click at [71, 13] on html "🚀S Aprile's Design System M Documentation Design system data Design tokens Comp…" at bounding box center [537, 261] width 1074 height 523
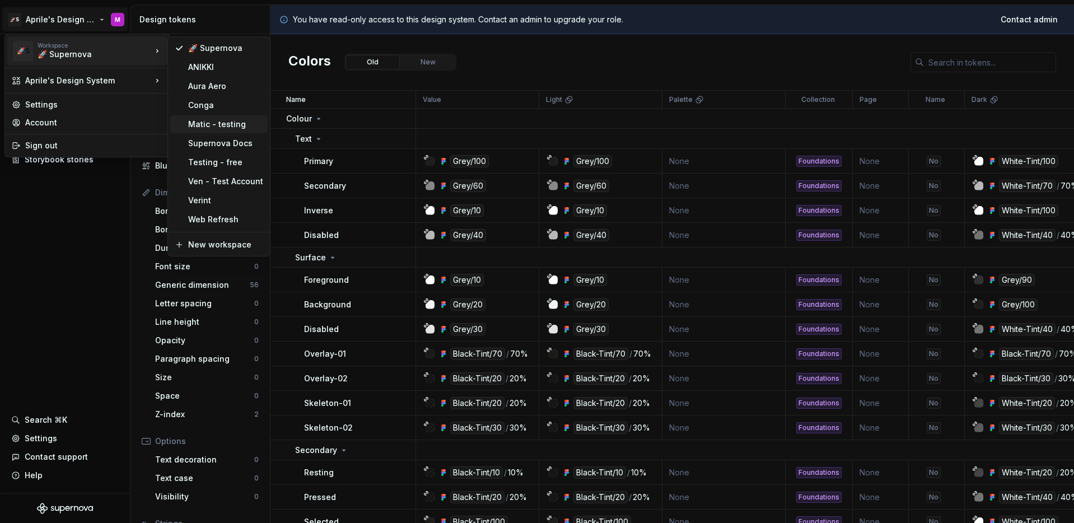
click at [207, 128] on div "Matic - testing" at bounding box center [225, 124] width 75 height 11
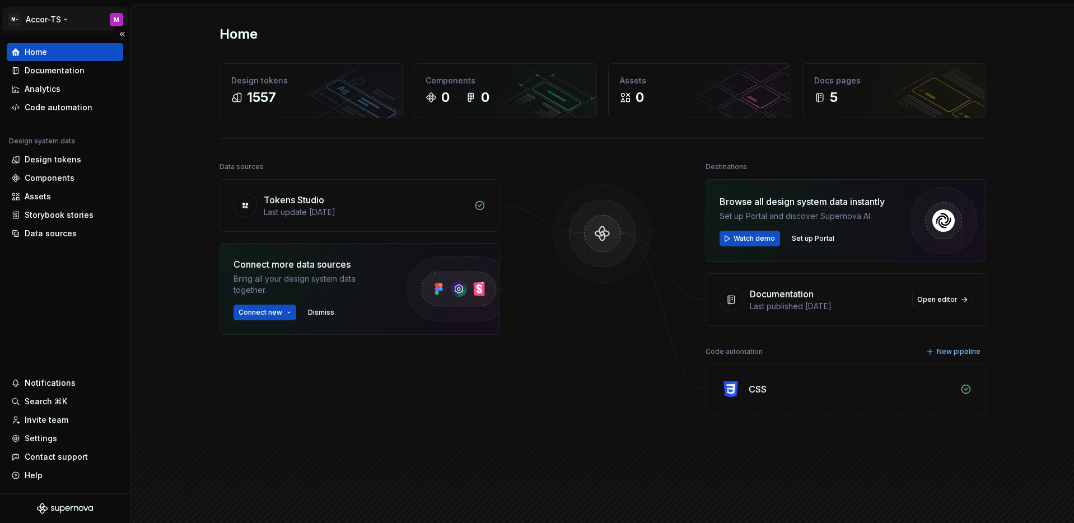
click at [49, 14] on html "M- Accor-TS M Home Documentation Analytics Code automation Design system data D…" at bounding box center [537, 261] width 1074 height 523
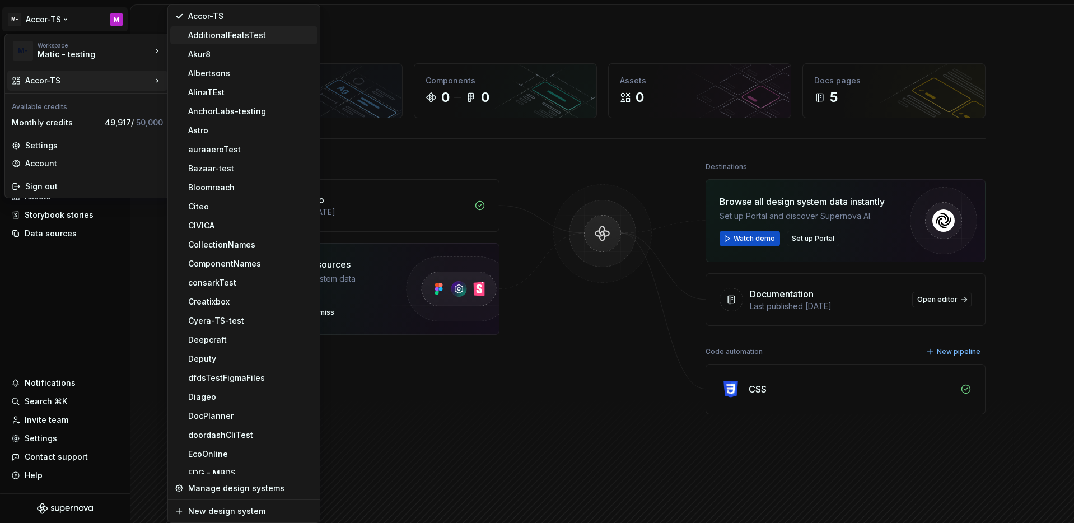
click at [274, 36] on div "AdditionalFeatsTest" at bounding box center [250, 35] width 125 height 11
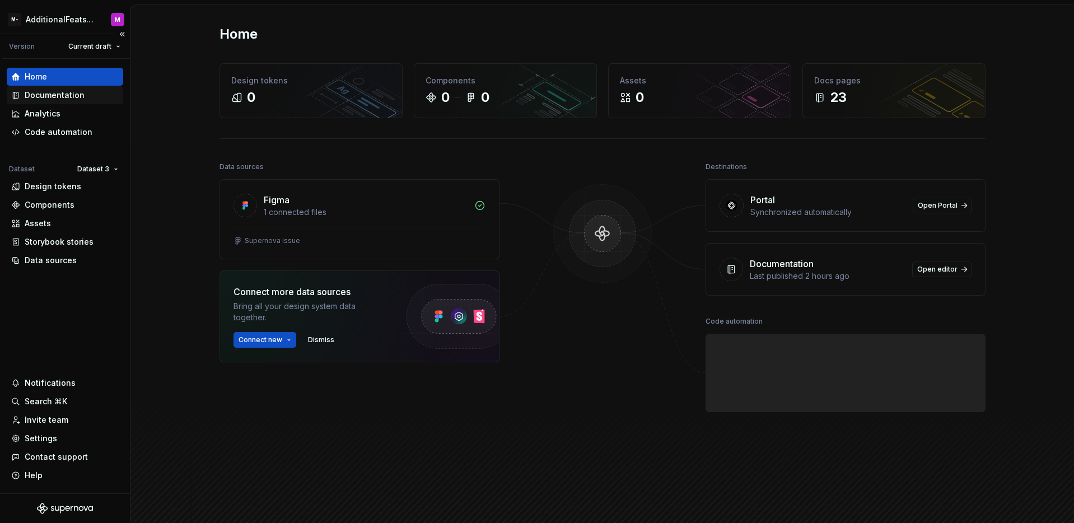
click at [69, 97] on div "Documentation" at bounding box center [55, 95] width 60 height 11
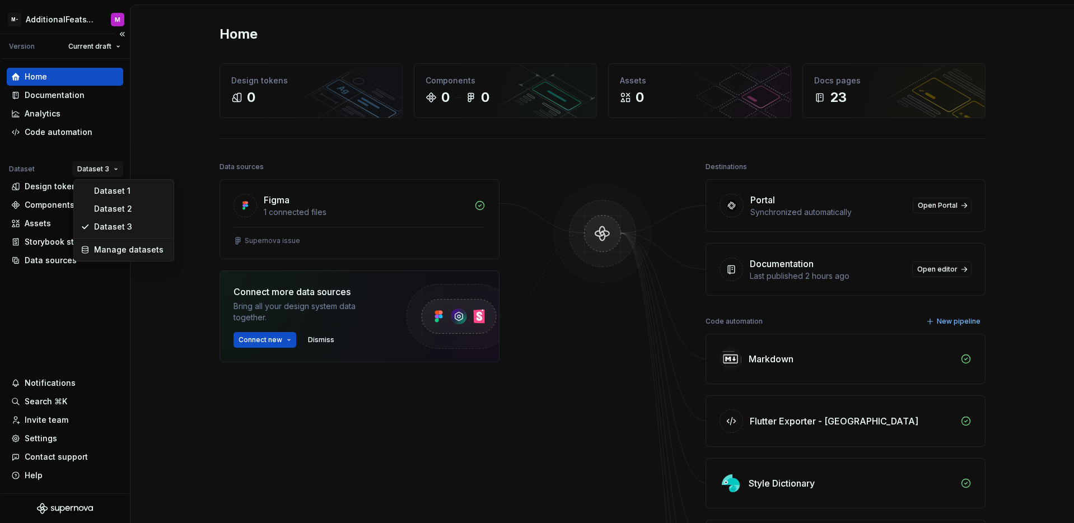
click at [99, 164] on html "M- AdditionalFeatsTest M Version Current draft Home Documentation Analytics Cod…" at bounding box center [537, 261] width 1074 height 523
click at [104, 184] on div "Dataset 1" at bounding box center [123, 191] width 95 height 18
click at [81, 95] on div "Documentation" at bounding box center [55, 95] width 60 height 11
click at [63, 100] on div "Documentation" at bounding box center [55, 95] width 60 height 11
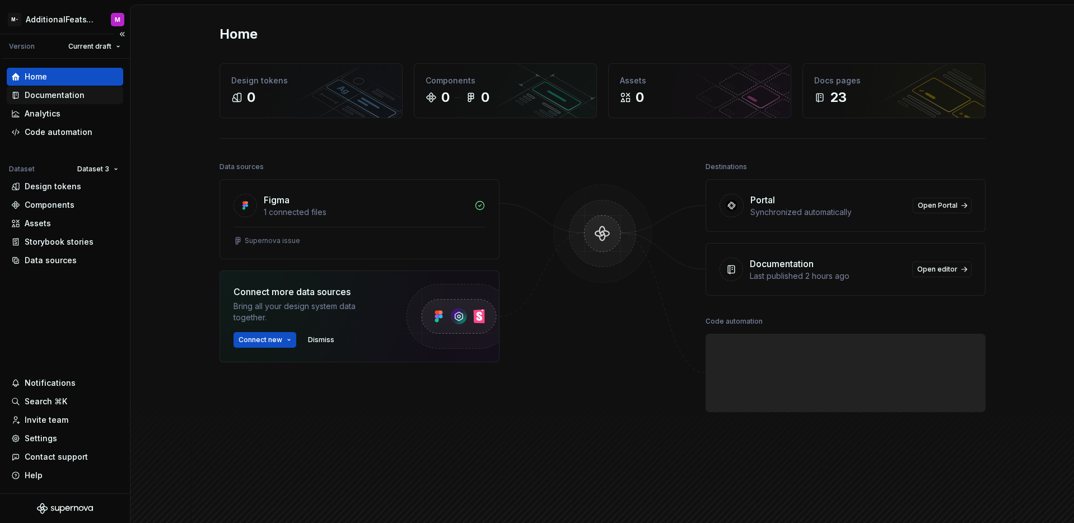
click at [67, 99] on div "Documentation" at bounding box center [55, 95] width 60 height 11
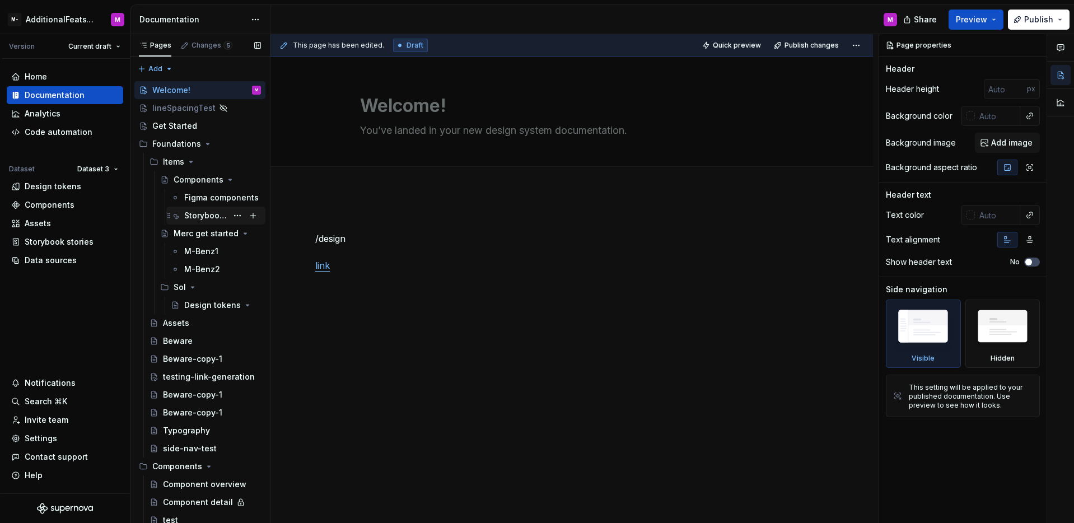
click at [204, 215] on div "Storybooks" at bounding box center [205, 215] width 43 height 11
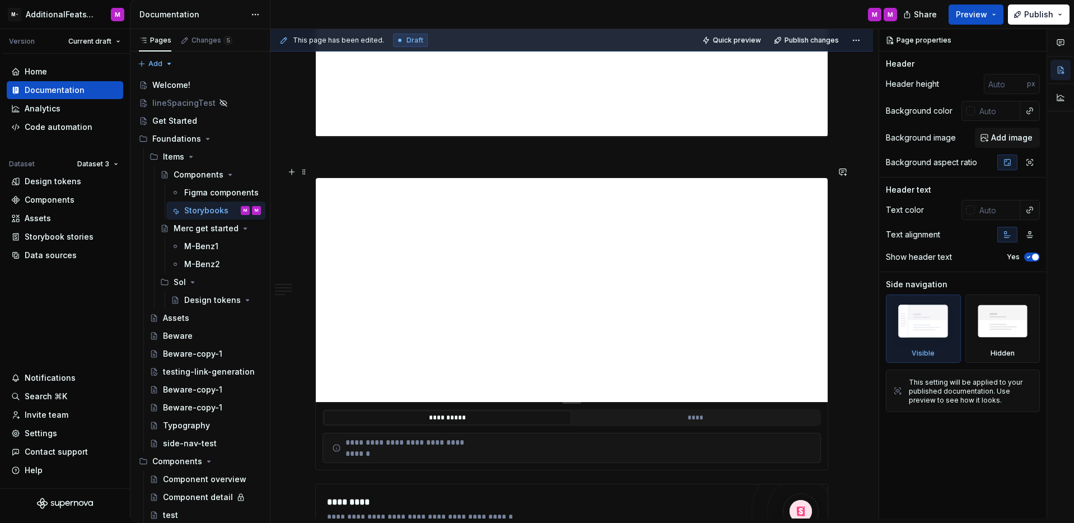
scroll to position [1474, 0]
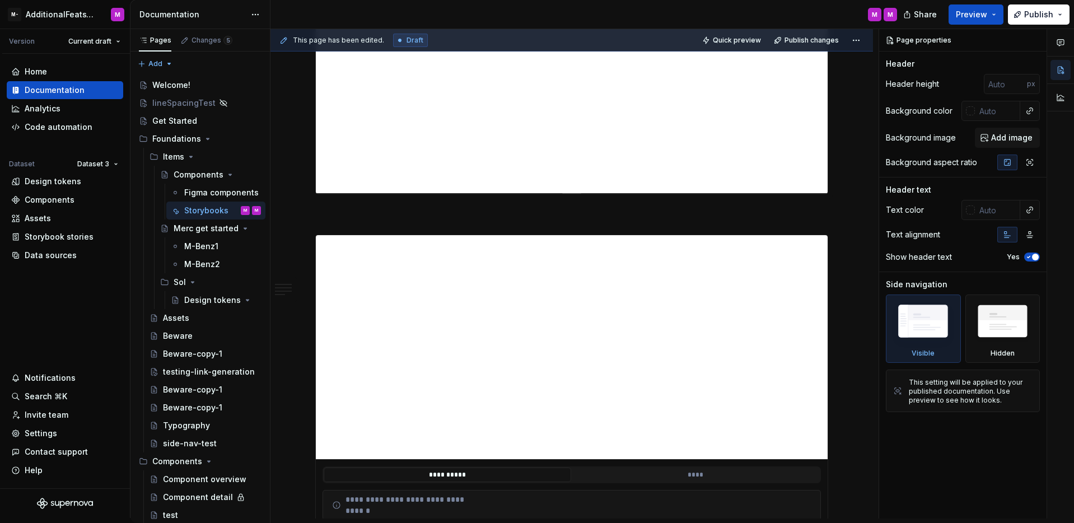
click at [609, 162] on div "**********" at bounding box center [572, 81] width 512 height 224
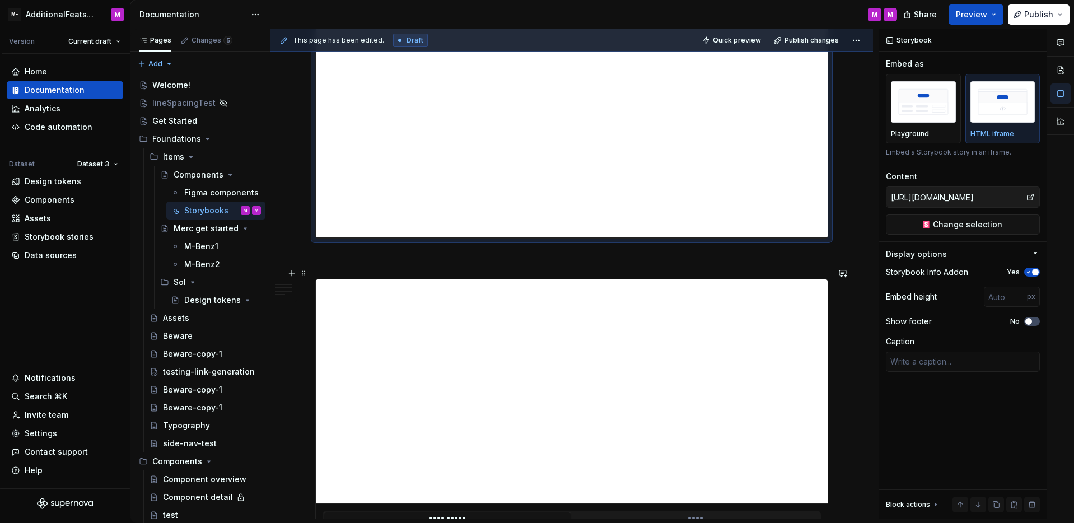
scroll to position [1387, 0]
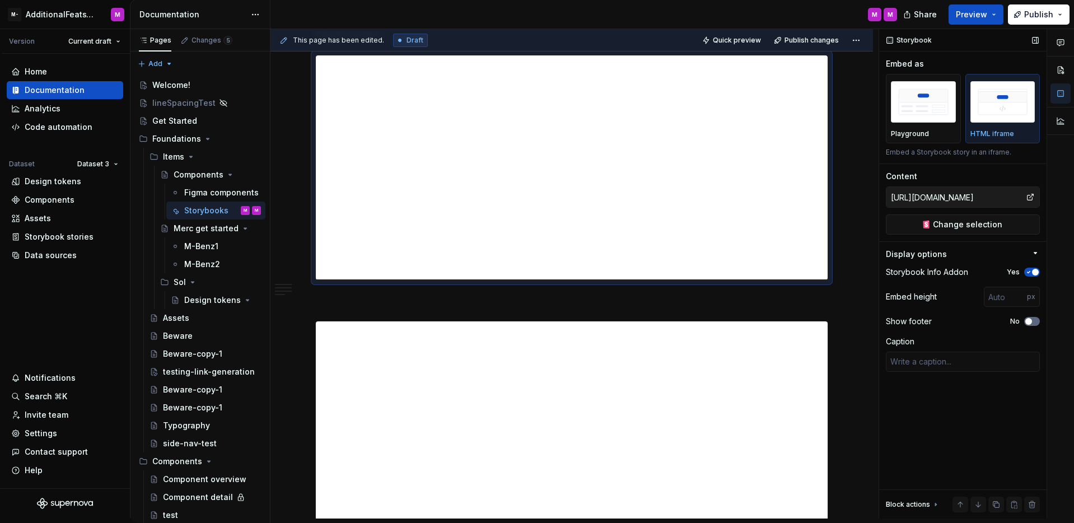
click at [1031, 320] on span "button" at bounding box center [1028, 321] width 7 height 7
click at [1031, 320] on icon "button" at bounding box center [1028, 321] width 9 height 7
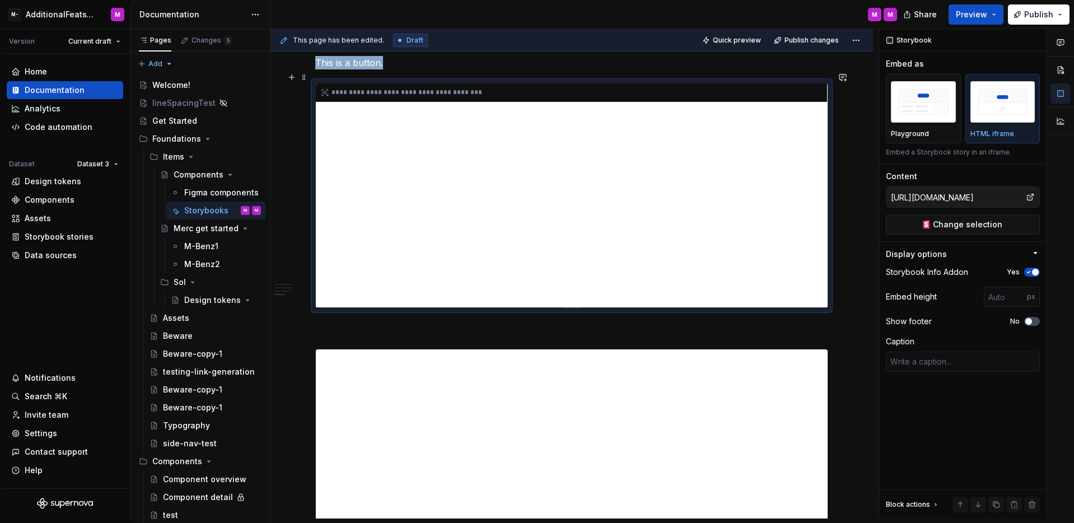
scroll to position [1336, 0]
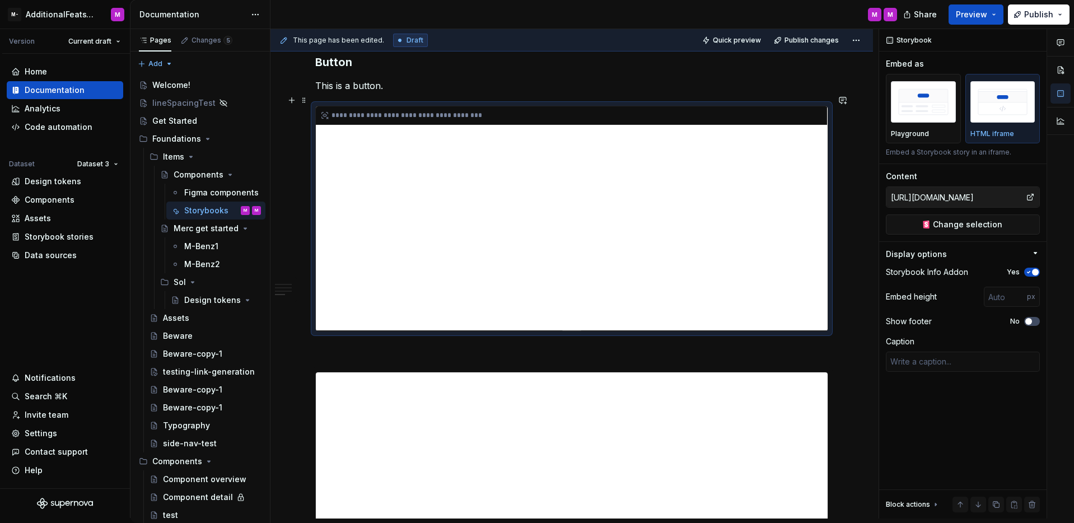
drag, startPoint x: 744, startPoint y: 257, endPoint x: 772, endPoint y: 231, distance: 38.4
click at [744, 257] on div "**********" at bounding box center [572, 218] width 512 height 224
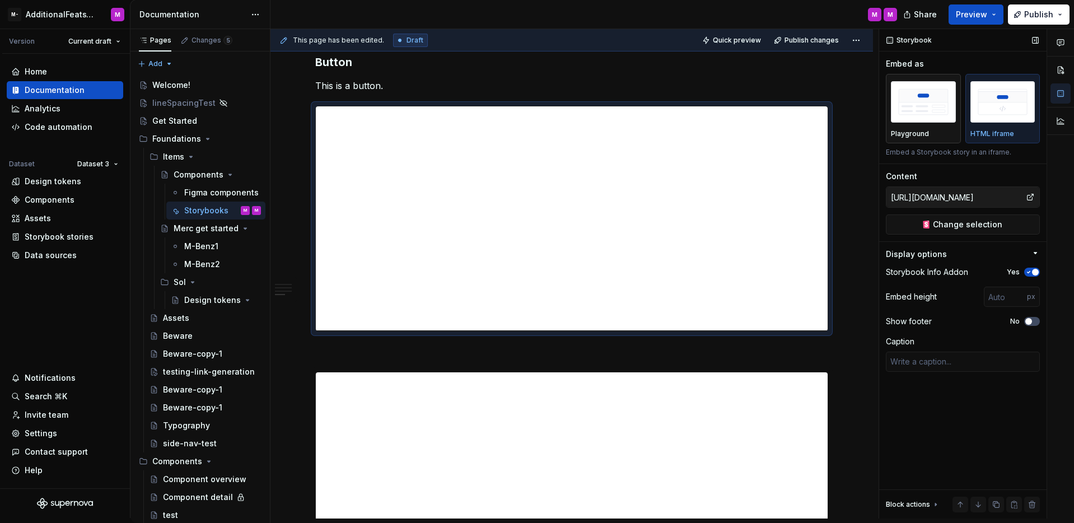
click at [929, 124] on div "button" at bounding box center [923, 102] width 65 height 46
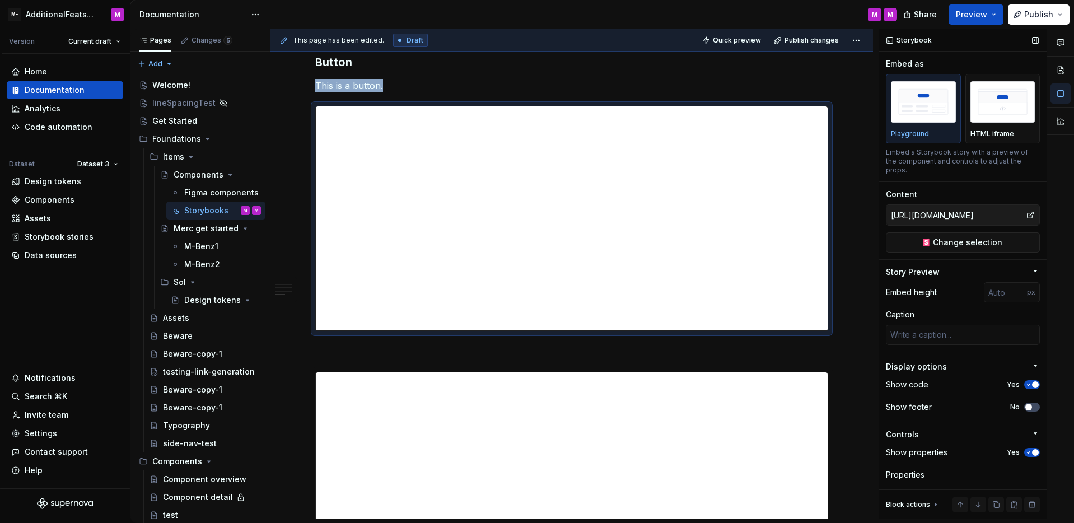
scroll to position [45, 0]
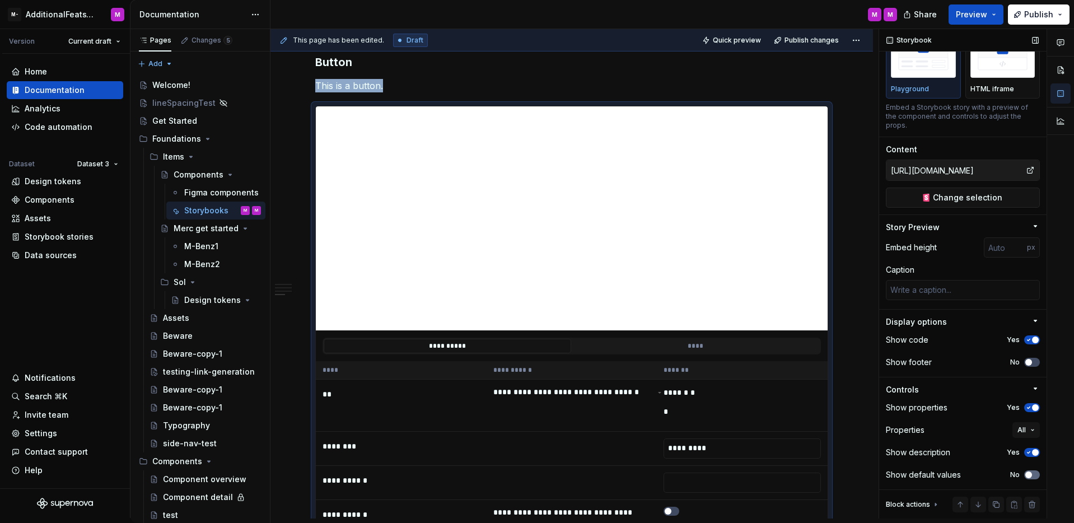
click at [1026, 477] on icon "button" at bounding box center [1028, 475] width 9 height 7
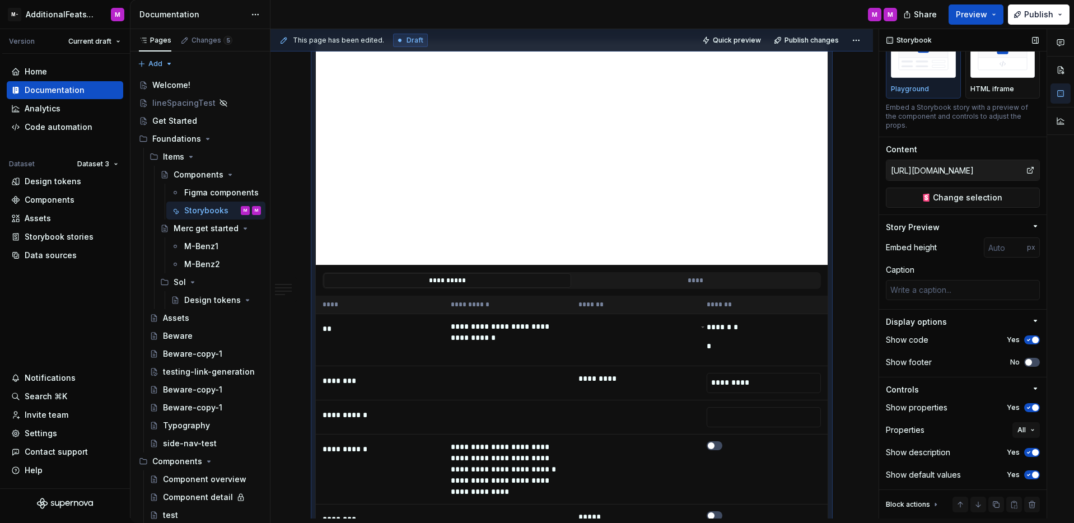
click at [1026, 478] on icon "button" at bounding box center [1028, 475] width 9 height 7
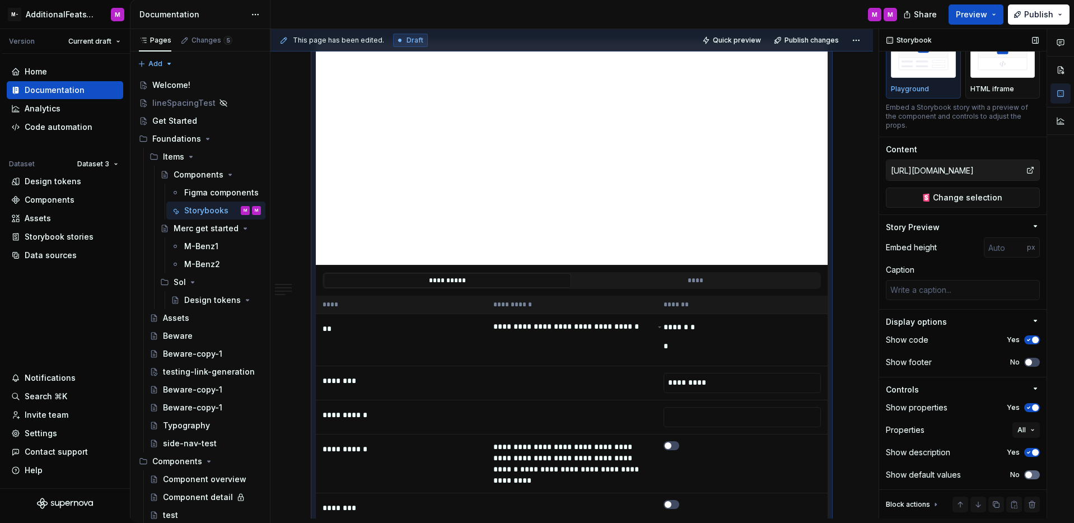
click at [1025, 477] on span "button" at bounding box center [1028, 475] width 7 height 7
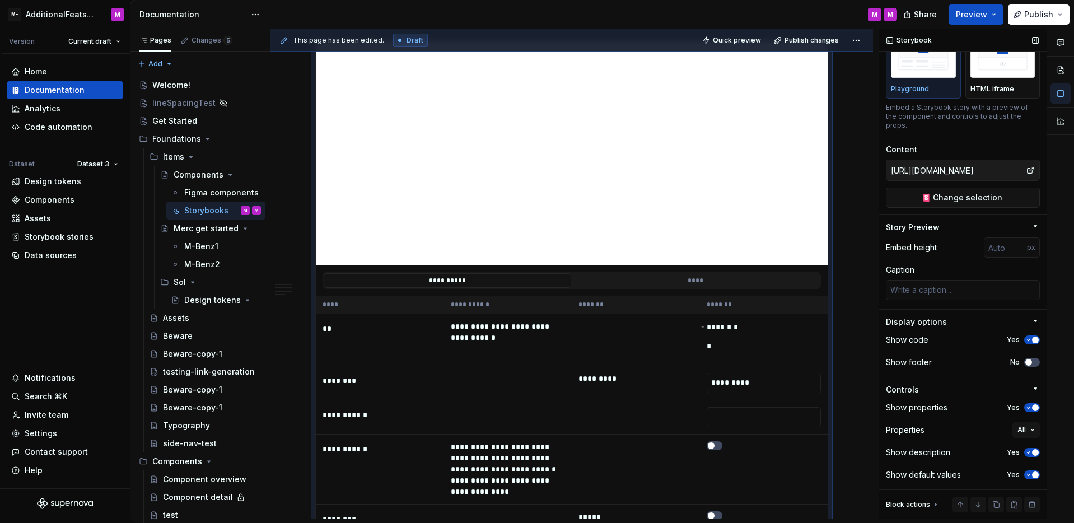
click at [1024, 477] on icon "button" at bounding box center [1028, 475] width 9 height 7
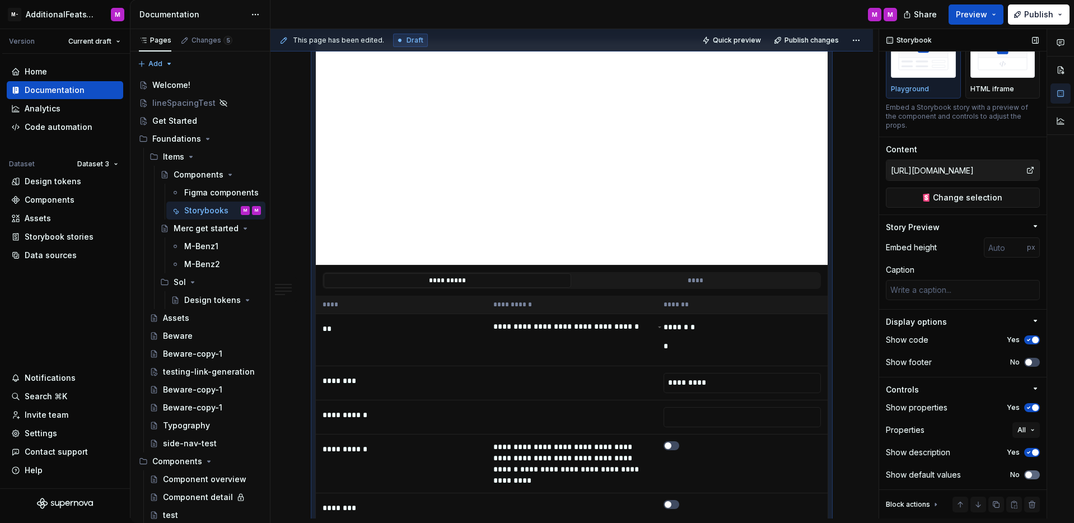
click at [1025, 477] on span "button" at bounding box center [1028, 475] width 7 height 7
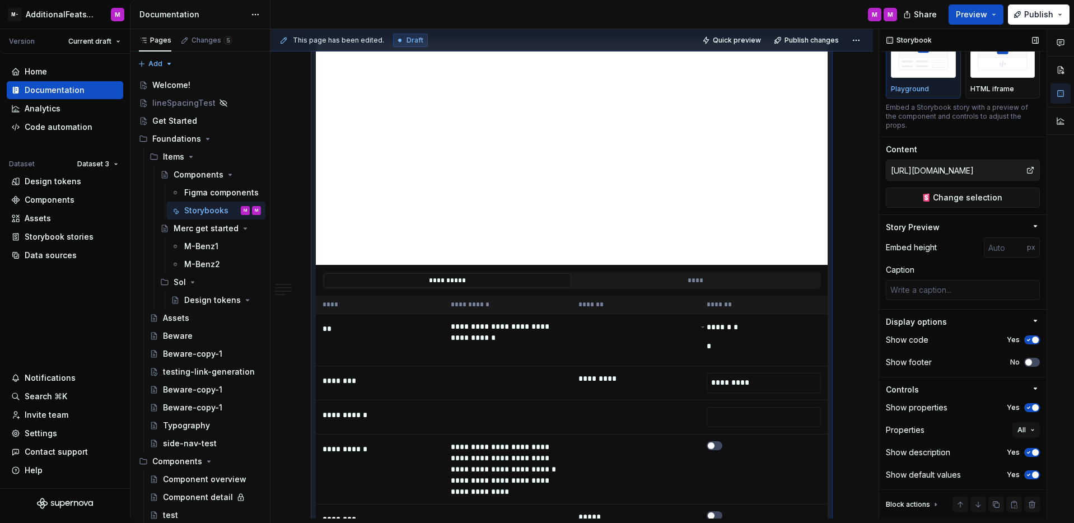
click at [1024, 477] on icon "button" at bounding box center [1028, 475] width 9 height 7
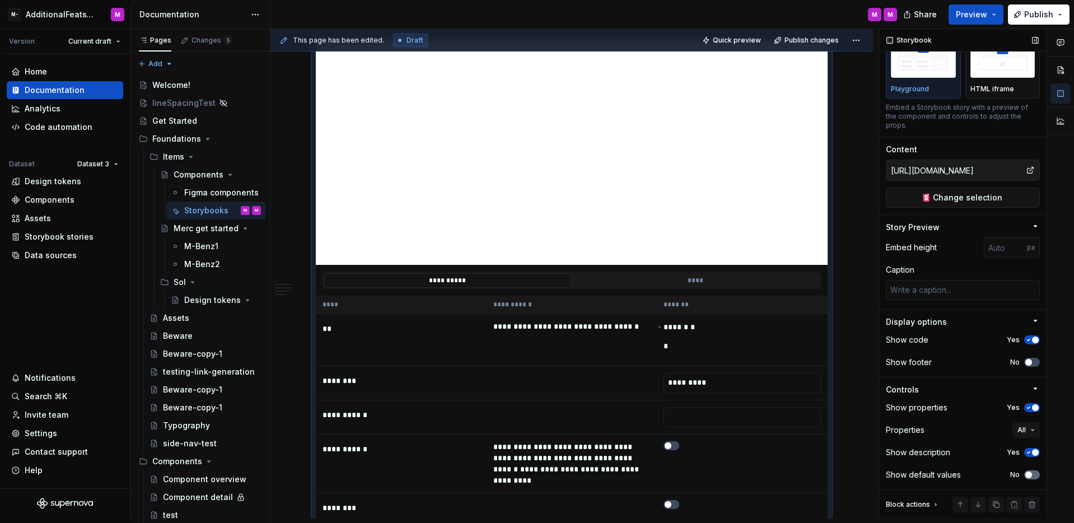
click at [1025, 477] on span "button" at bounding box center [1028, 475] width 7 height 7
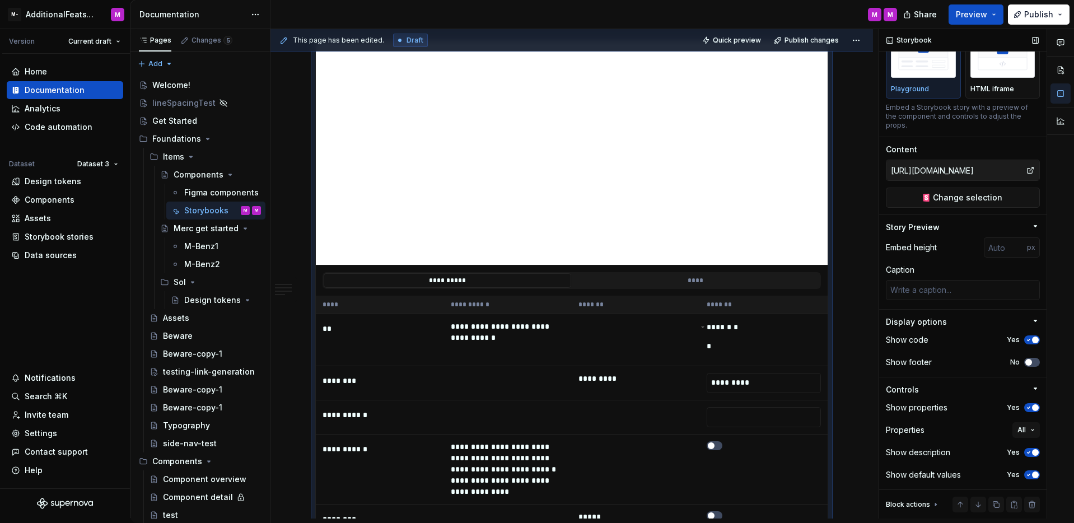
click at [1024, 477] on icon "button" at bounding box center [1028, 475] width 9 height 7
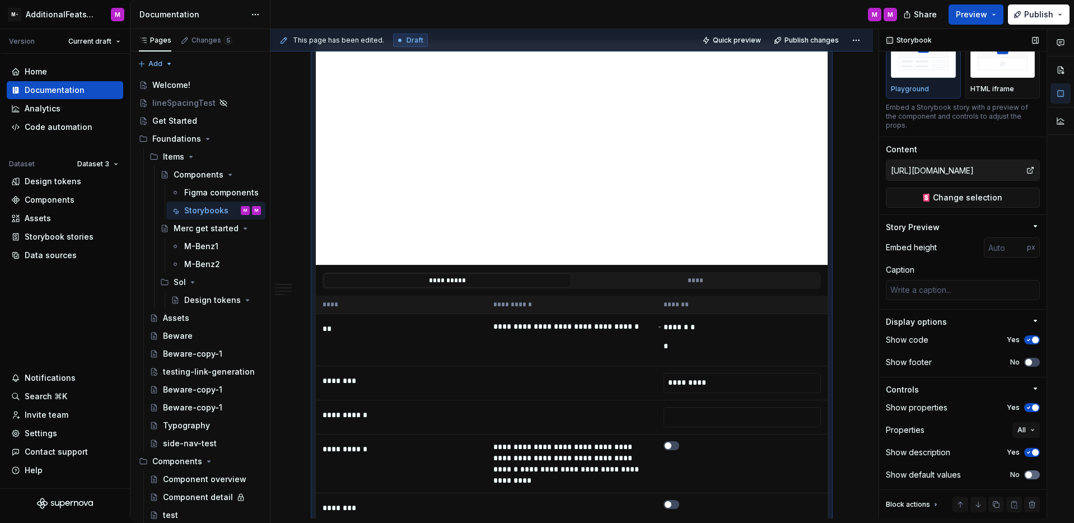
click at [1025, 477] on span "button" at bounding box center [1028, 475] width 7 height 7
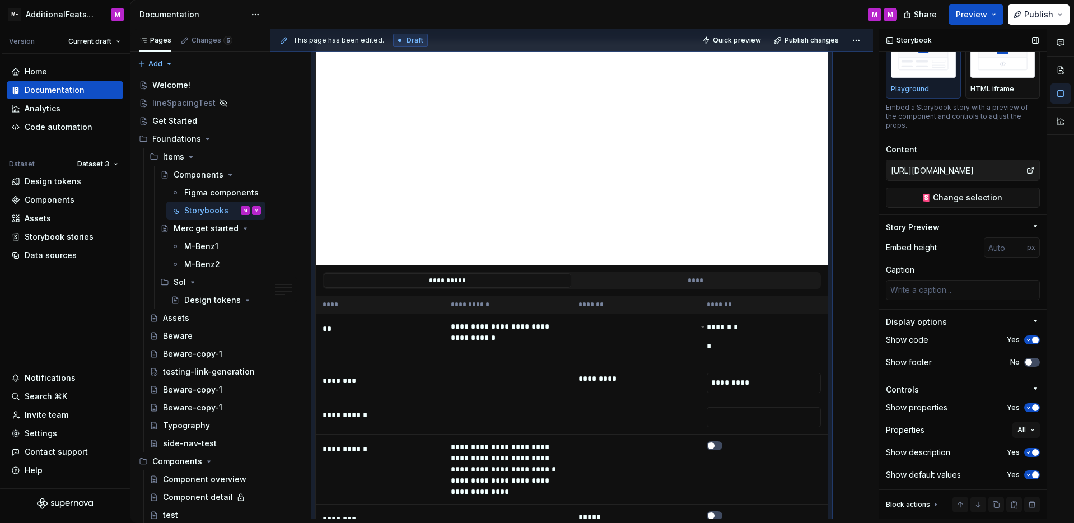
click at [1024, 477] on icon "button" at bounding box center [1028, 475] width 9 height 7
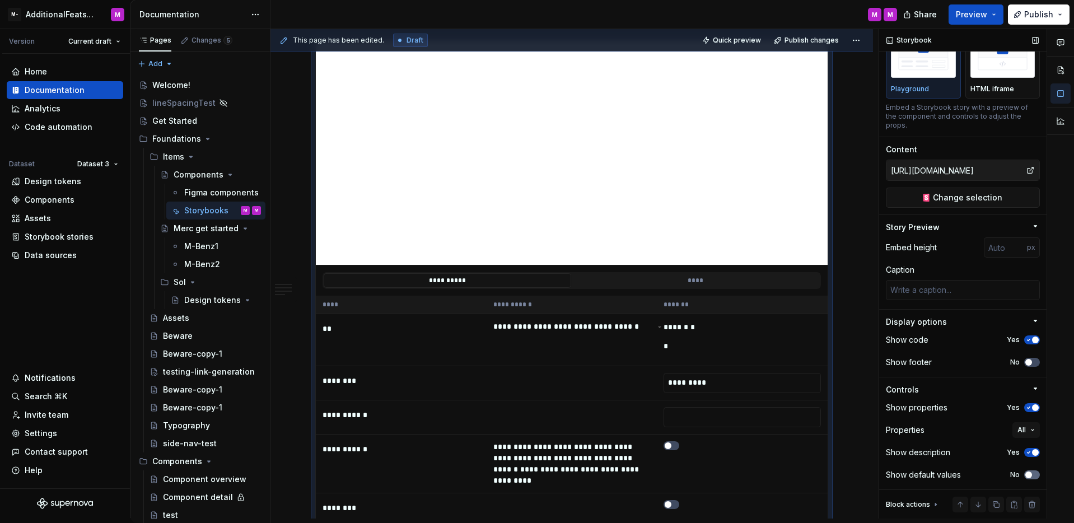
click at [1025, 477] on span "button" at bounding box center [1028, 475] width 7 height 7
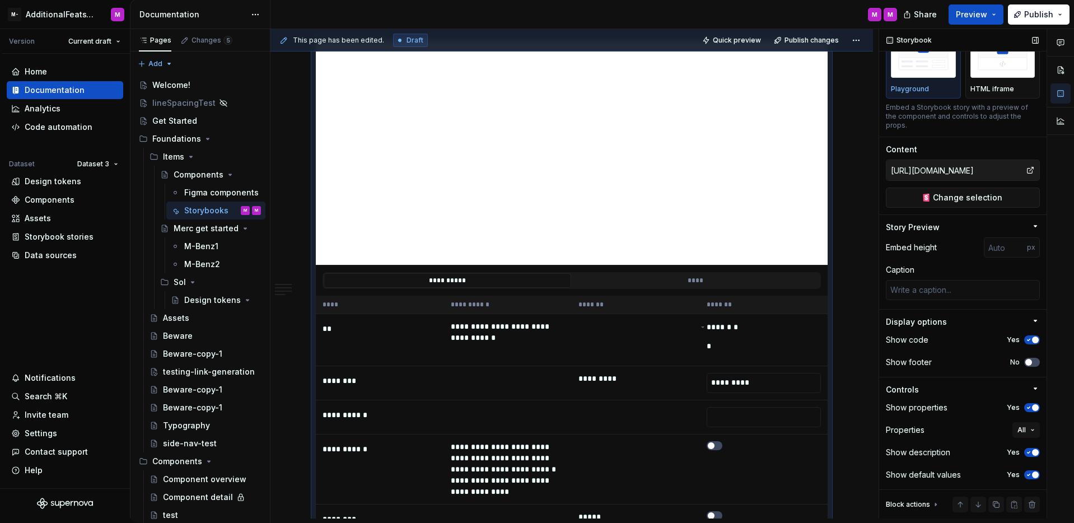
click at [1024, 477] on icon "button" at bounding box center [1028, 475] width 9 height 7
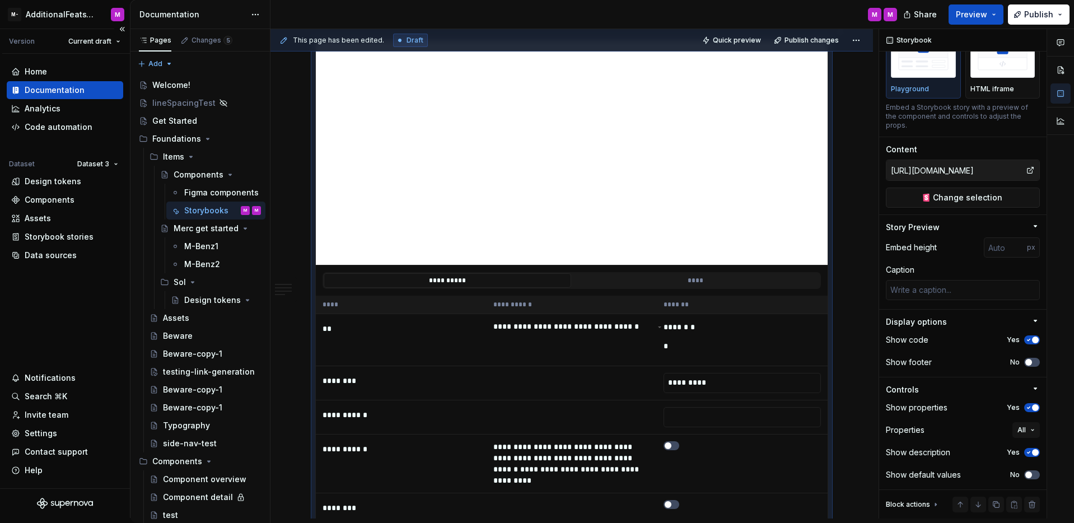
click at [82, 304] on div "Home Documentation Analytics Code automation Dataset Dataset 3 Design tokens Co…" at bounding box center [65, 271] width 130 height 435
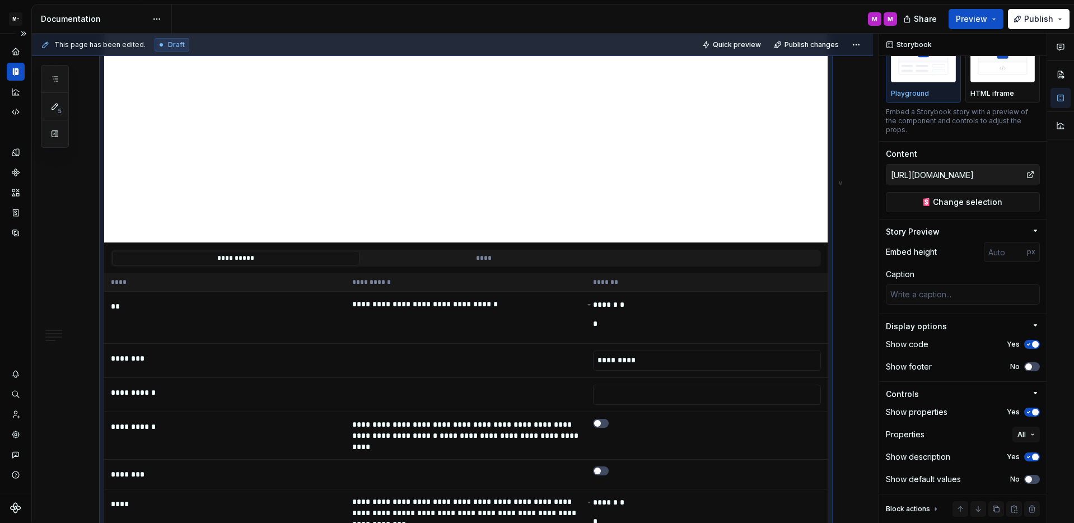
type textarea "*"
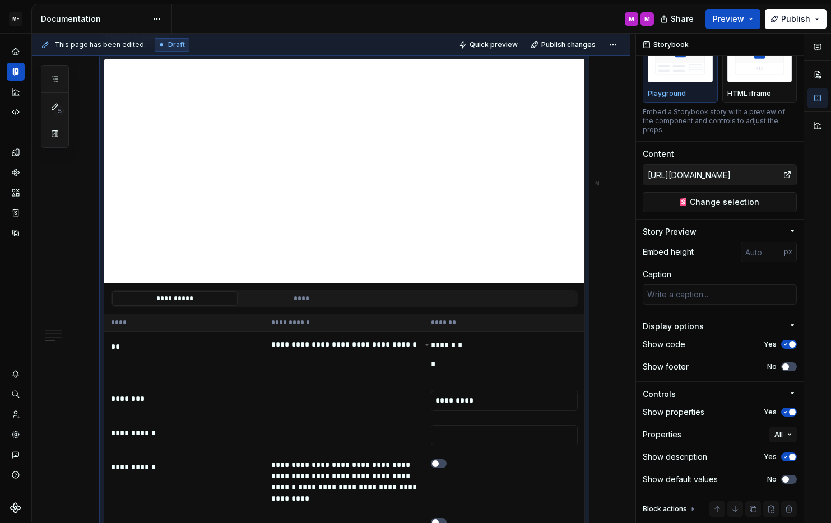
scroll to position [1, 0]
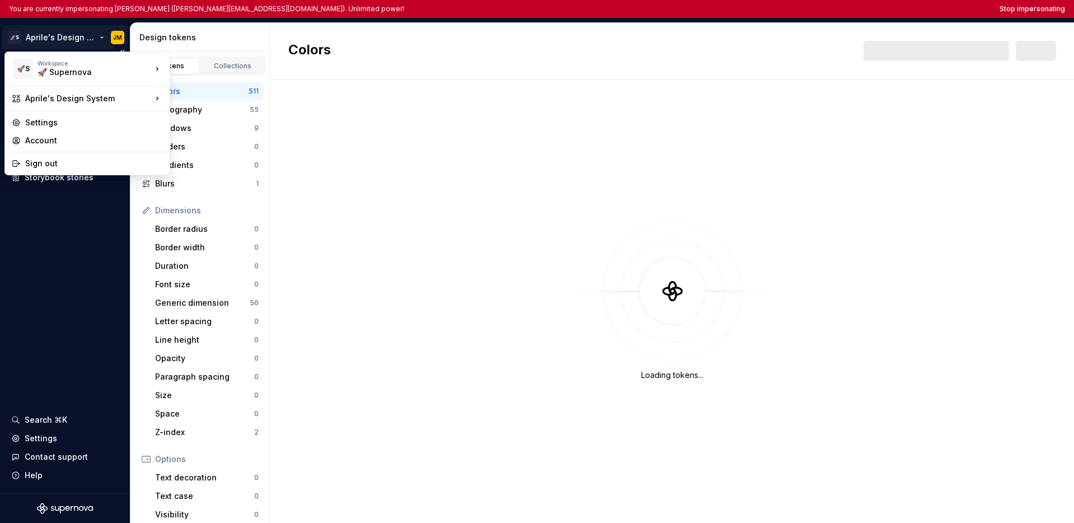
click at [76, 36] on html "You are currently impersonating [PERSON_NAME] ([PERSON_NAME][EMAIL_ADDRESS][DOM…" at bounding box center [537, 261] width 1074 height 523
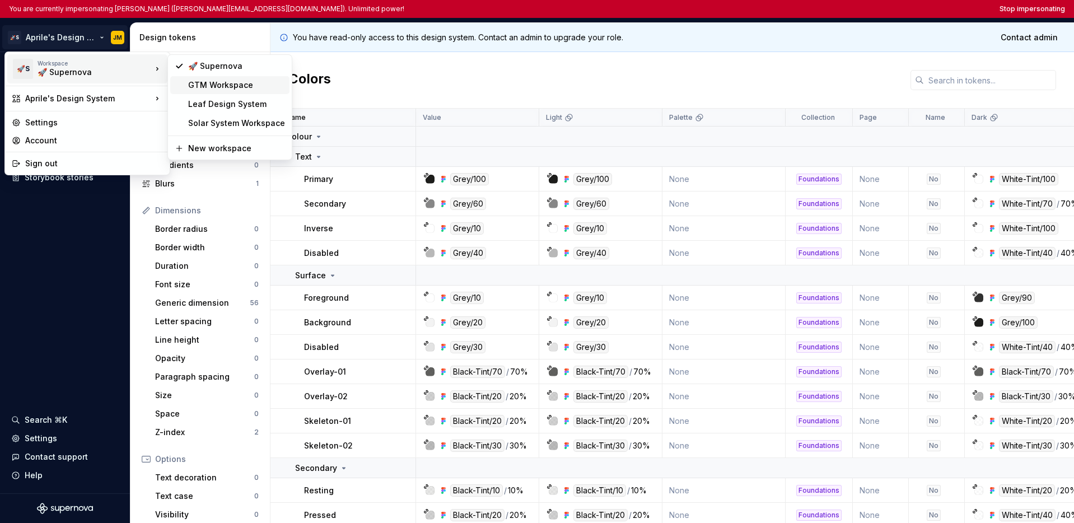
click at [221, 86] on div "GTM Workspace" at bounding box center [236, 85] width 97 height 11
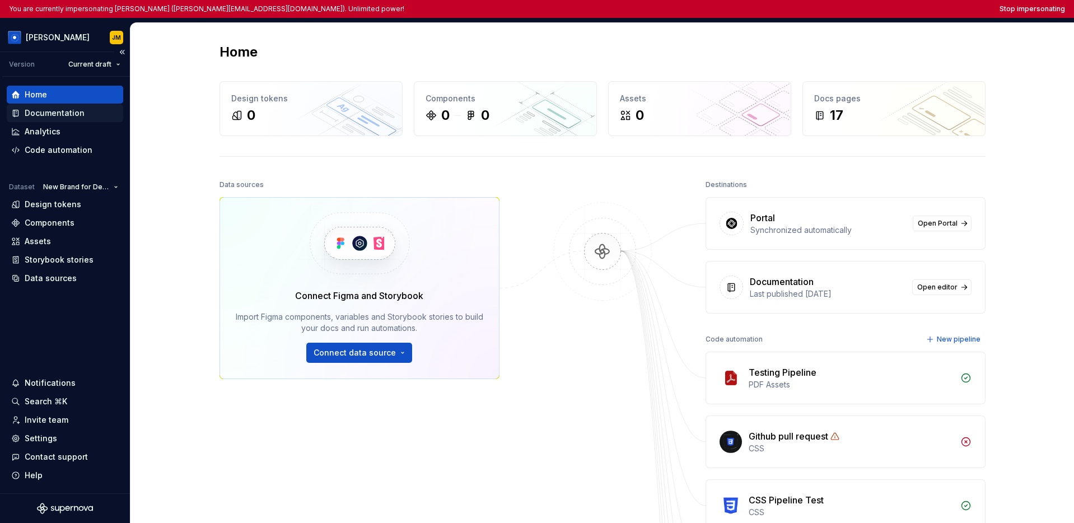
click at [53, 110] on div "Documentation" at bounding box center [55, 113] width 60 height 11
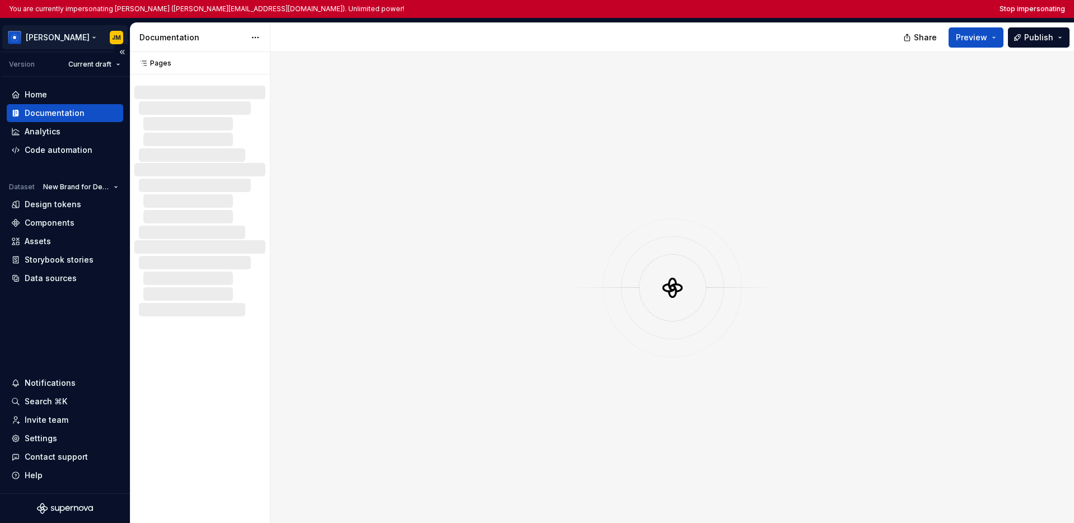
click at [62, 34] on html "You are currently impersonating Jordan Miller (jordan@supernova.io). Unlimited …" at bounding box center [537, 261] width 1074 height 523
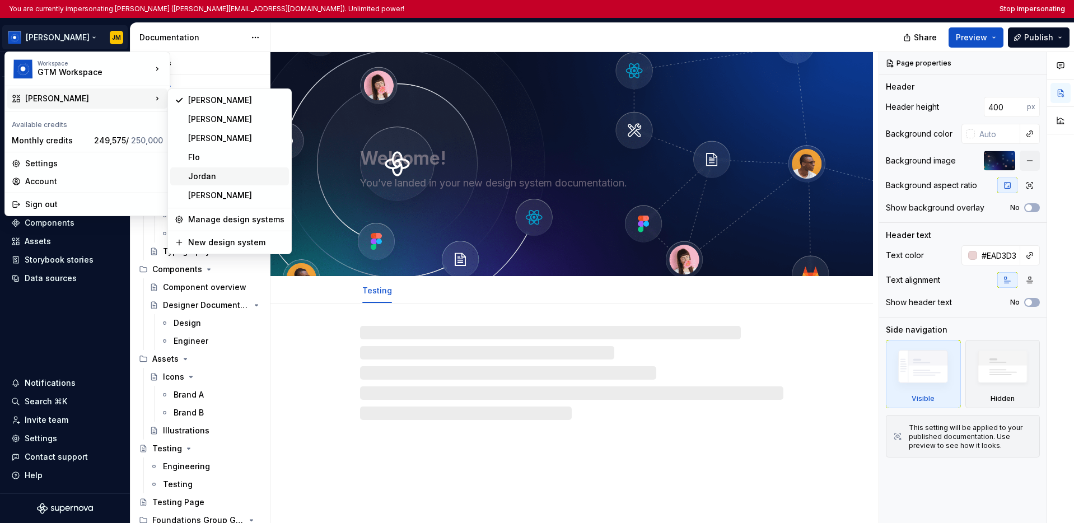
click at [206, 180] on div "Jordan" at bounding box center [236, 176] width 96 height 11
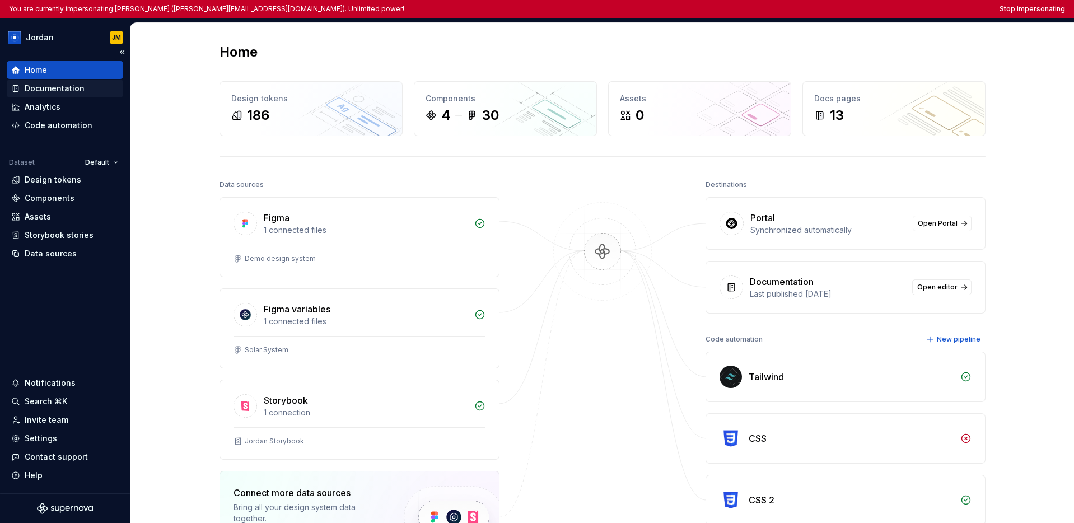
click at [68, 94] on div "Documentation" at bounding box center [55, 88] width 60 height 11
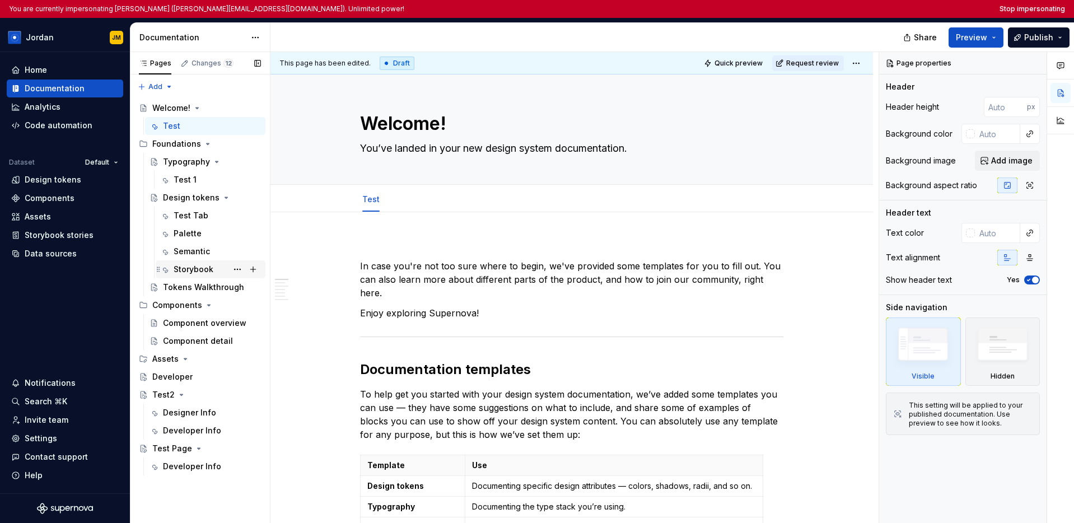
click at [189, 268] on div "Storybook" at bounding box center [194, 269] width 40 height 11
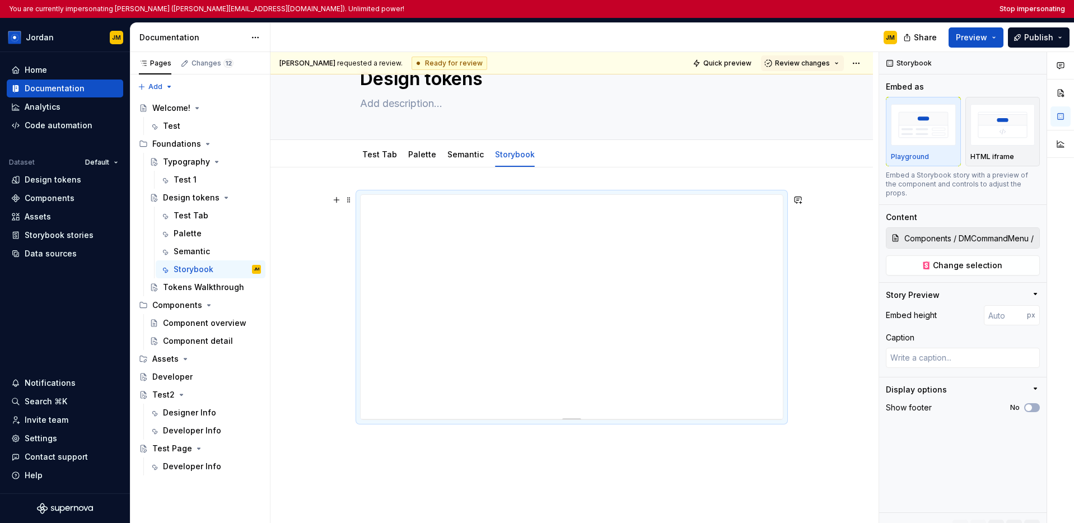
scroll to position [76, 0]
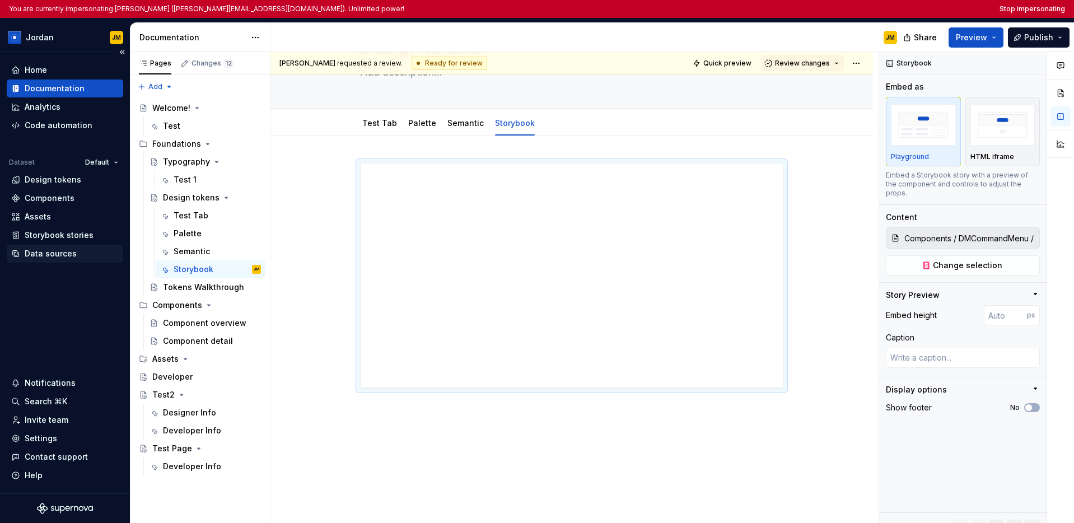
click at [56, 250] on div "Data sources" at bounding box center [51, 253] width 52 height 11
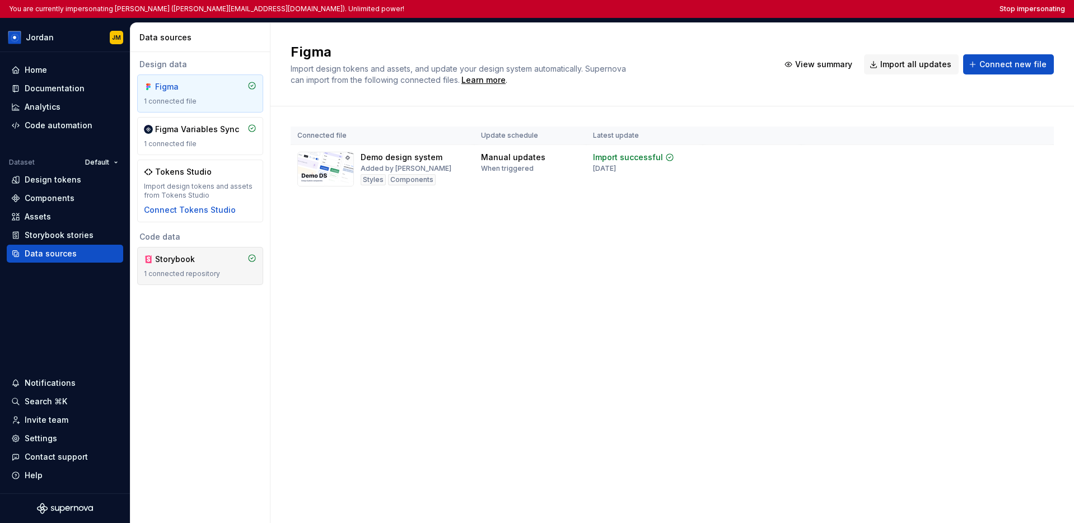
click at [184, 262] on div "Storybook" at bounding box center [182, 259] width 54 height 11
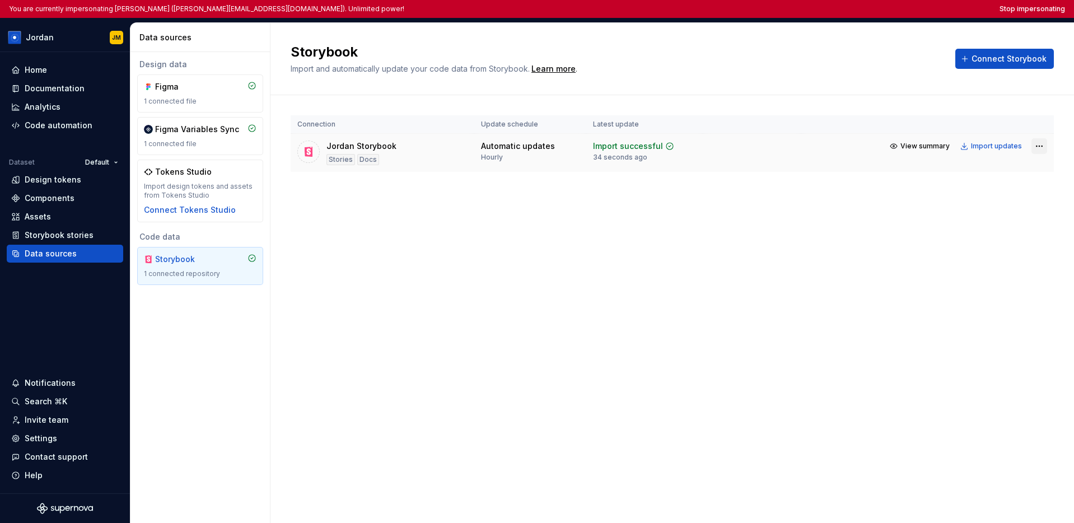
click at [830, 147] on html "You are currently impersonating Jordan Miller (jordan@supernova.io). Unlimited …" at bounding box center [537, 261] width 1074 height 523
click at [830, 184] on link "Open Storybook" at bounding box center [1000, 185] width 84 height 11
click at [61, 86] on div "Documentation" at bounding box center [55, 88] width 60 height 11
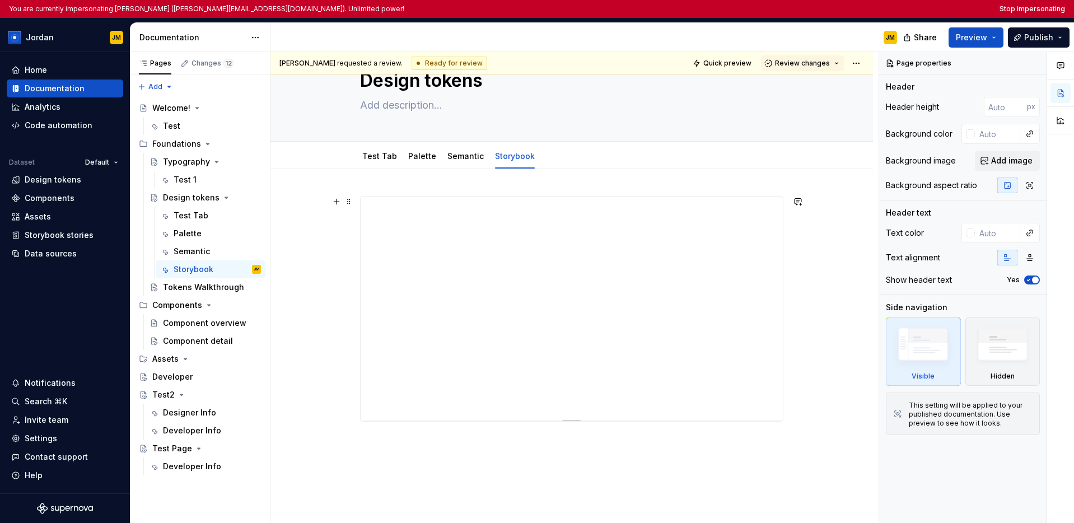
scroll to position [50, 0]
type textarea "*"
click at [830, 7] on button "Stop impersonating" at bounding box center [1033, 8] width 66 height 9
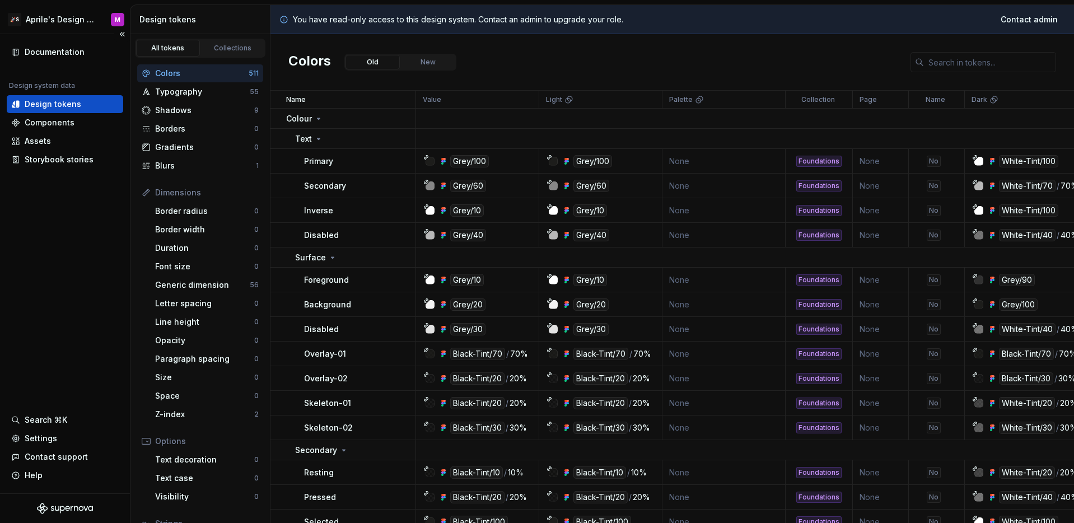
click at [45, 222] on div "Documentation Design system data Design tokens Components Assets Storybook stor…" at bounding box center [65, 263] width 130 height 459
click at [63, 12] on html "🚀S Aprile's Design System M Documentation Design system data Design tokens Comp…" at bounding box center [537, 261] width 1074 height 523
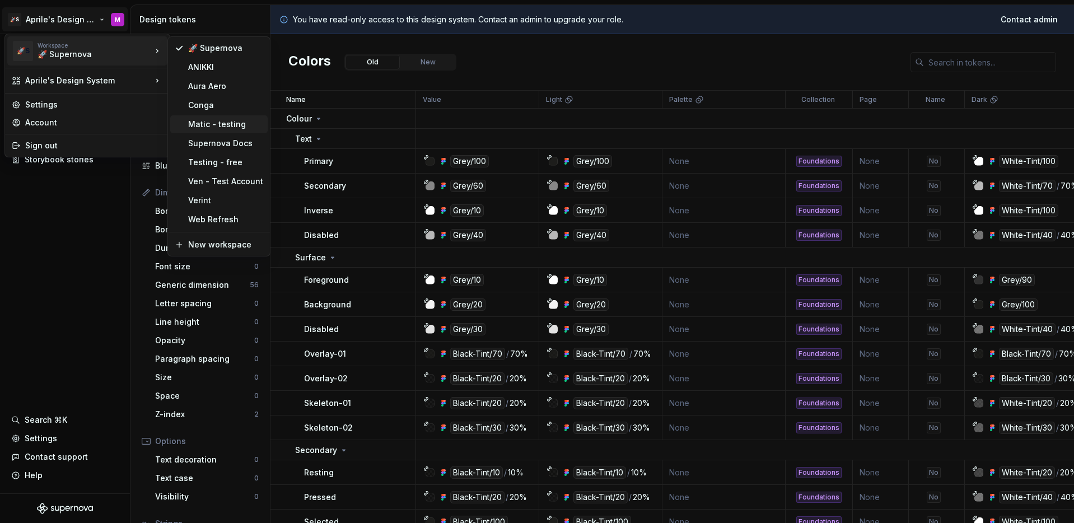
click at [192, 126] on div "Matic - testing" at bounding box center [225, 124] width 75 height 11
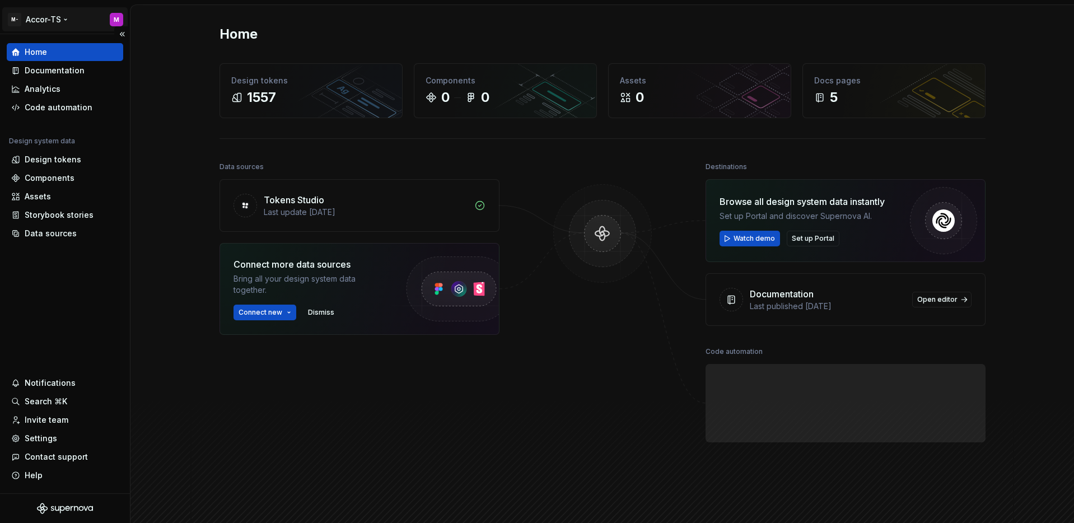
click at [28, 22] on html "M- Accor-TS M Home Documentation Analytics Code automation Design system data D…" at bounding box center [537, 261] width 1074 height 523
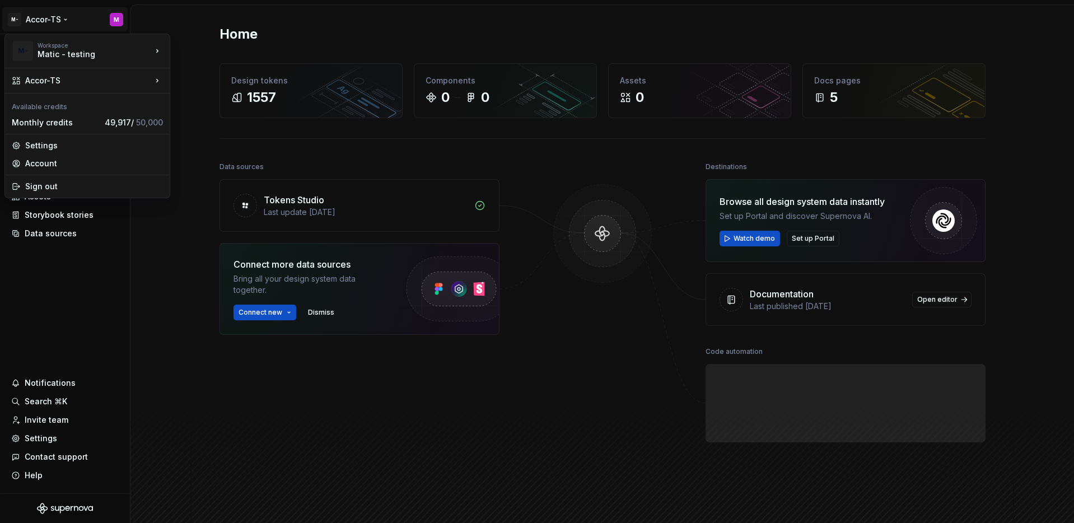
click at [59, 276] on html "M- Accor-TS M Home Documentation Analytics Code automation Design system data D…" at bounding box center [537, 261] width 1074 height 523
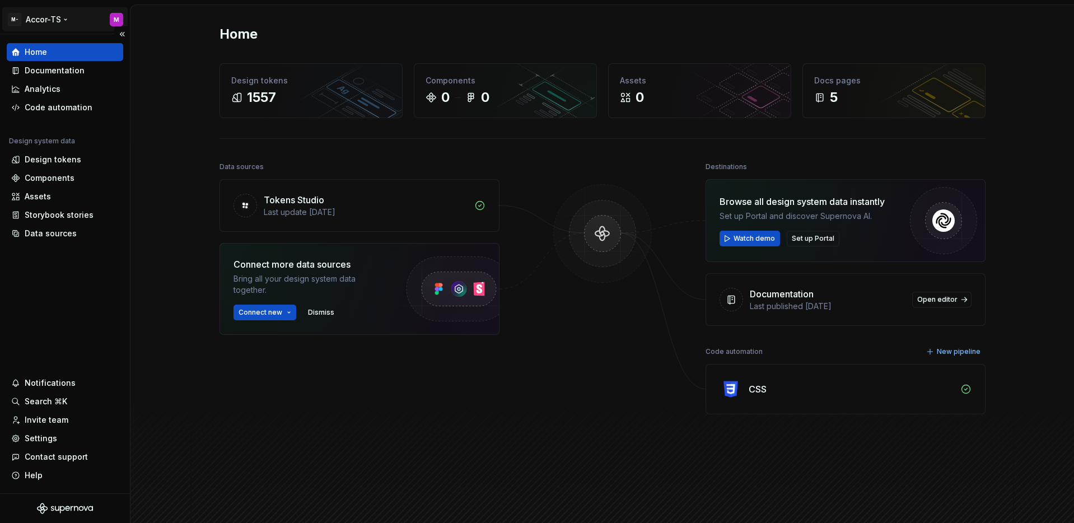
click at [67, 20] on html "M- Accor-TS M Home Documentation Analytics Code automation Design system data D…" at bounding box center [537, 261] width 1074 height 523
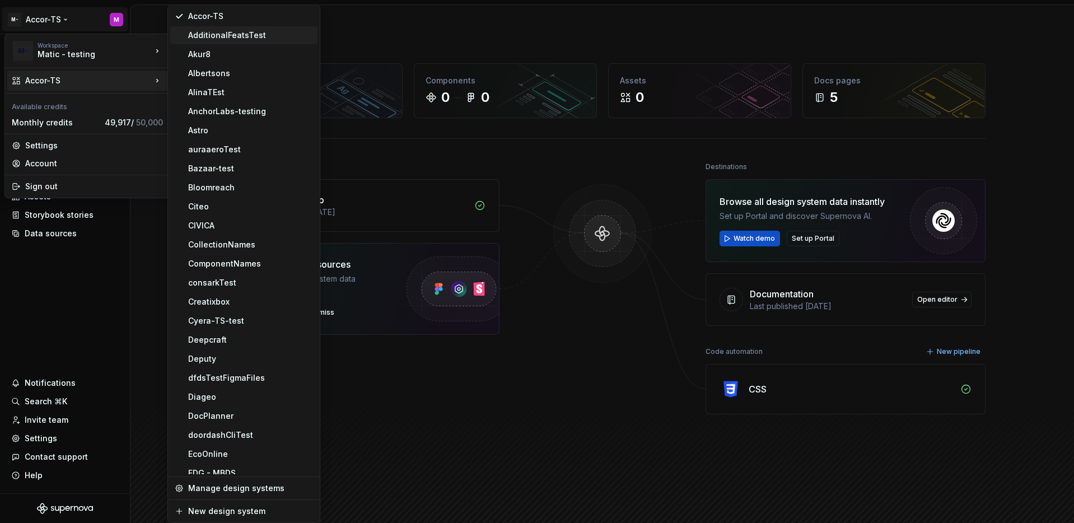
click at [234, 41] on div "AdditionalFeatsTest" at bounding box center [243, 35] width 147 height 18
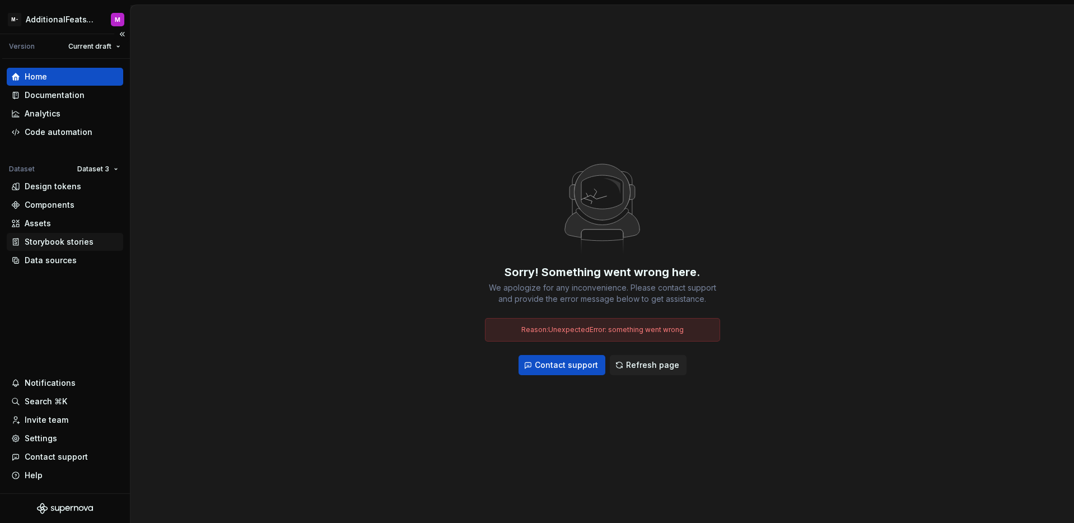
click at [62, 241] on div "Storybook stories" at bounding box center [59, 241] width 69 height 11
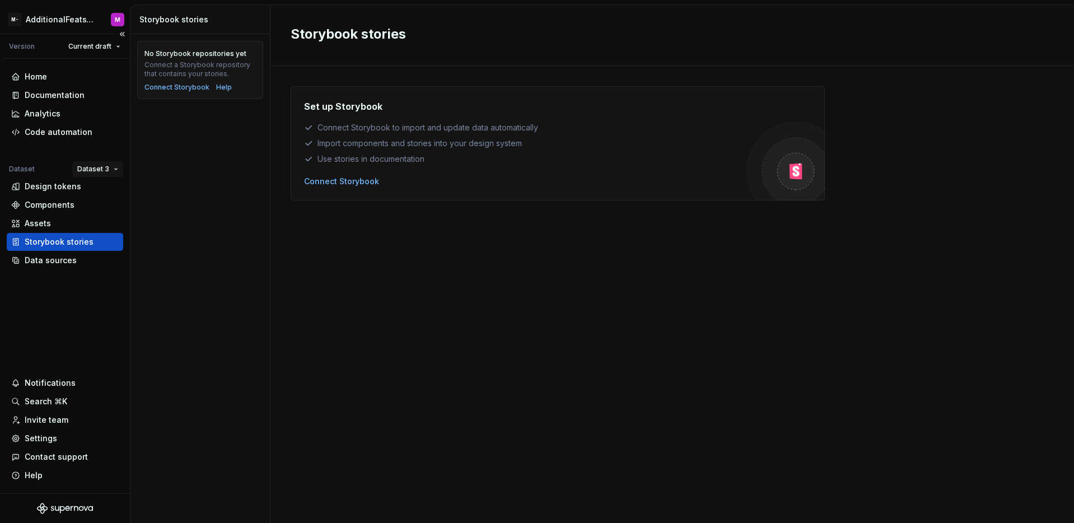
click at [91, 172] on html "M- AdditionalFeatsTest M Version Current draft Home Documentation Analytics Cod…" at bounding box center [537, 261] width 1074 height 523
click at [105, 195] on div "Dataset 1" at bounding box center [130, 190] width 73 height 11
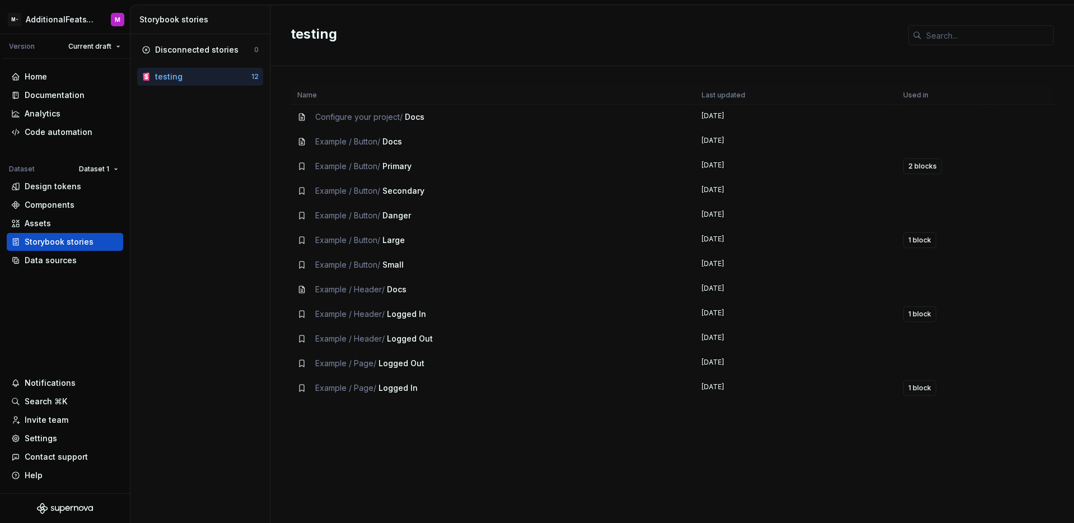
click at [302, 267] on icon at bounding box center [302, 265] width 4 height 7
